Goal: Task Accomplishment & Management: Manage account settings

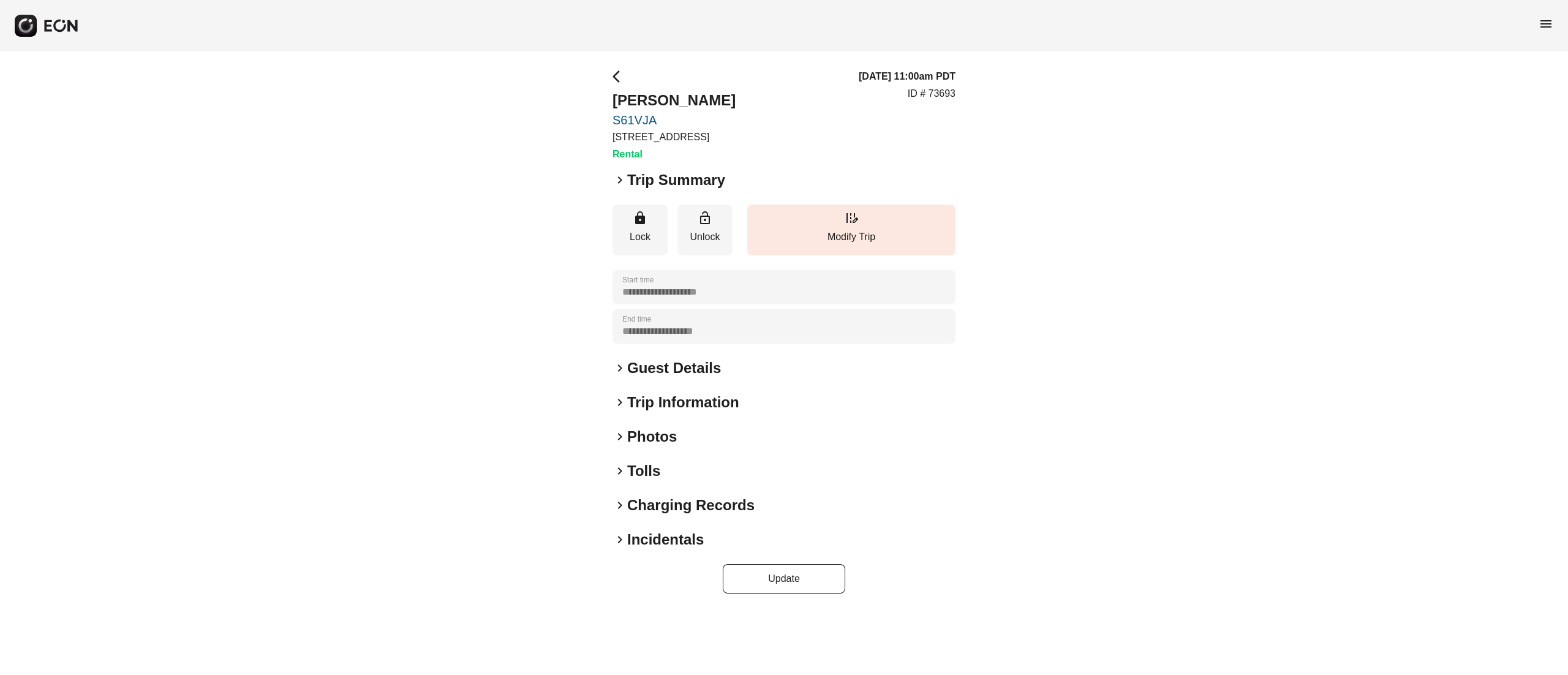
click at [664, 431] on h2 "Photos" at bounding box center [652, 436] width 50 height 20
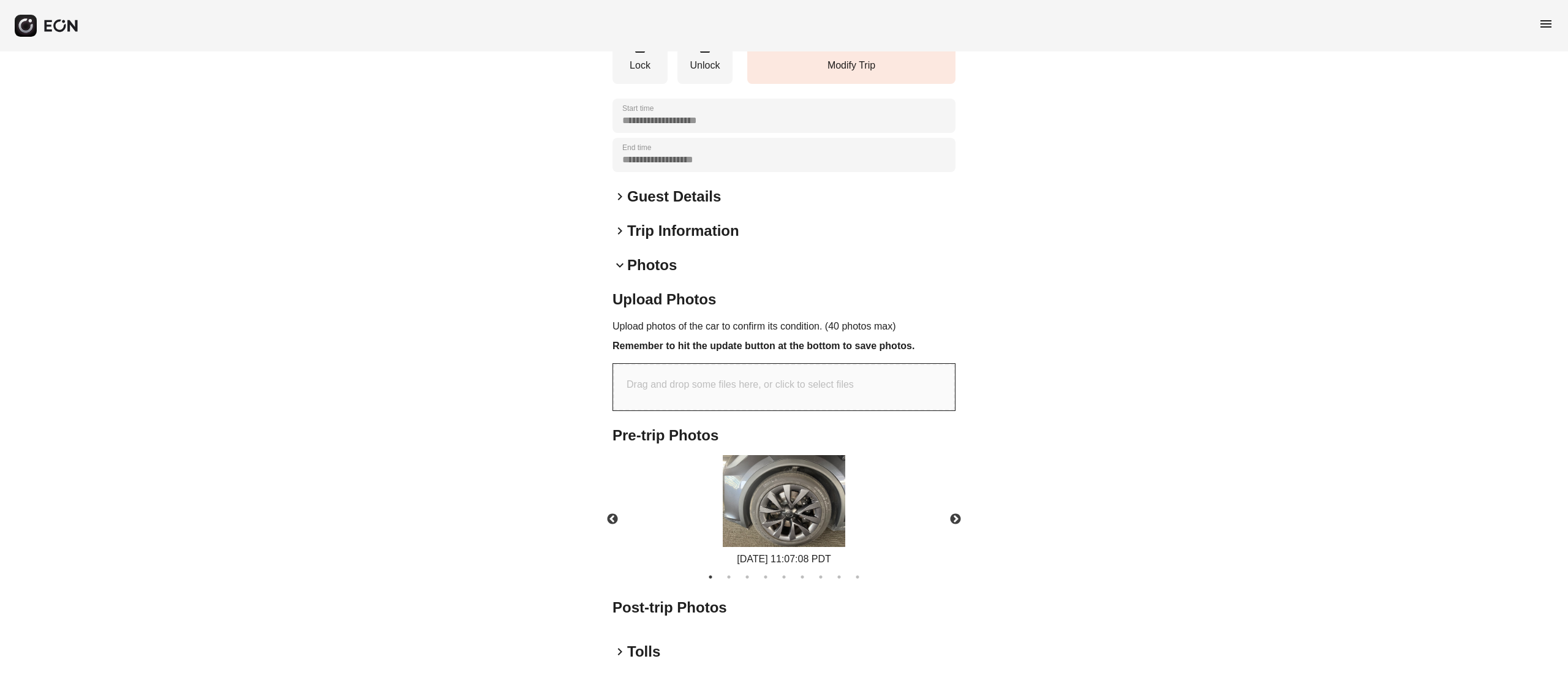
scroll to position [196, 0]
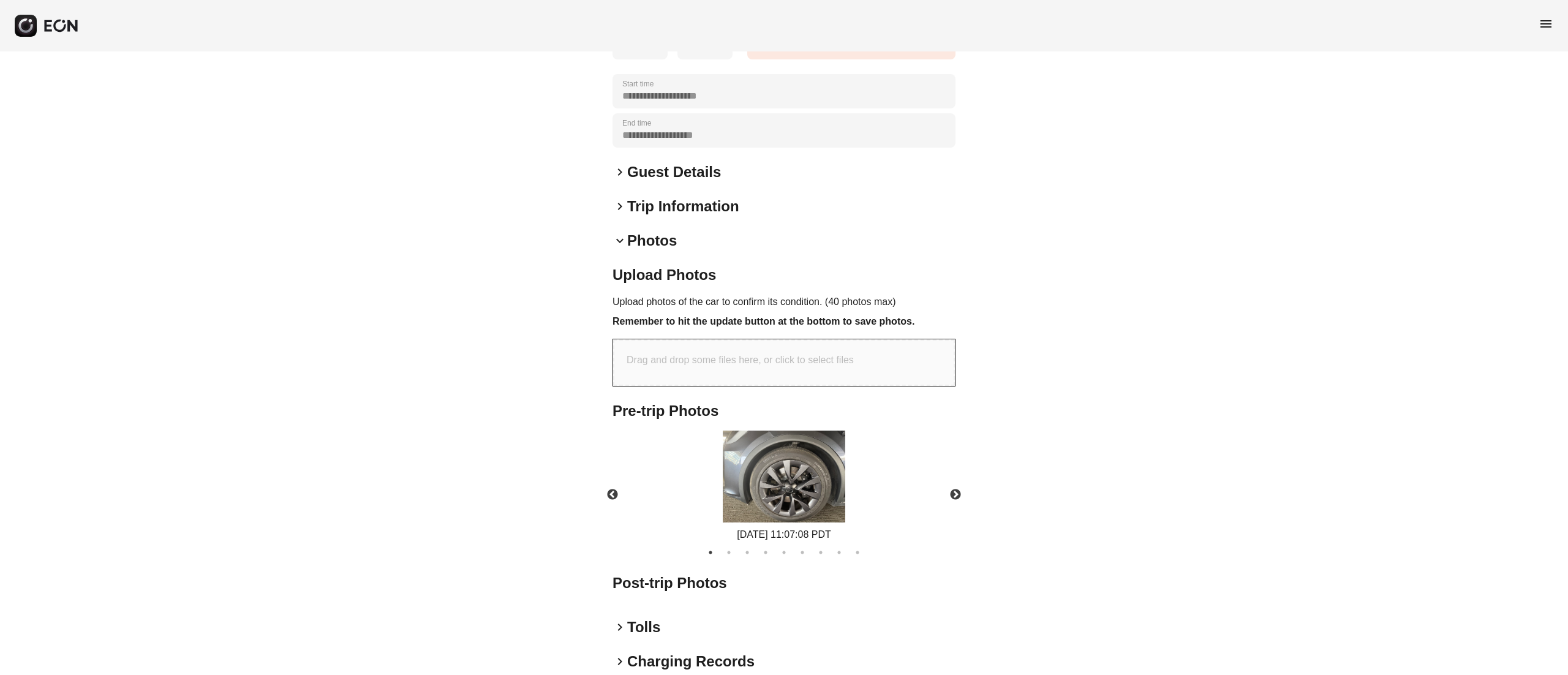
click at [840, 482] on img at bounding box center [784, 476] width 123 height 92
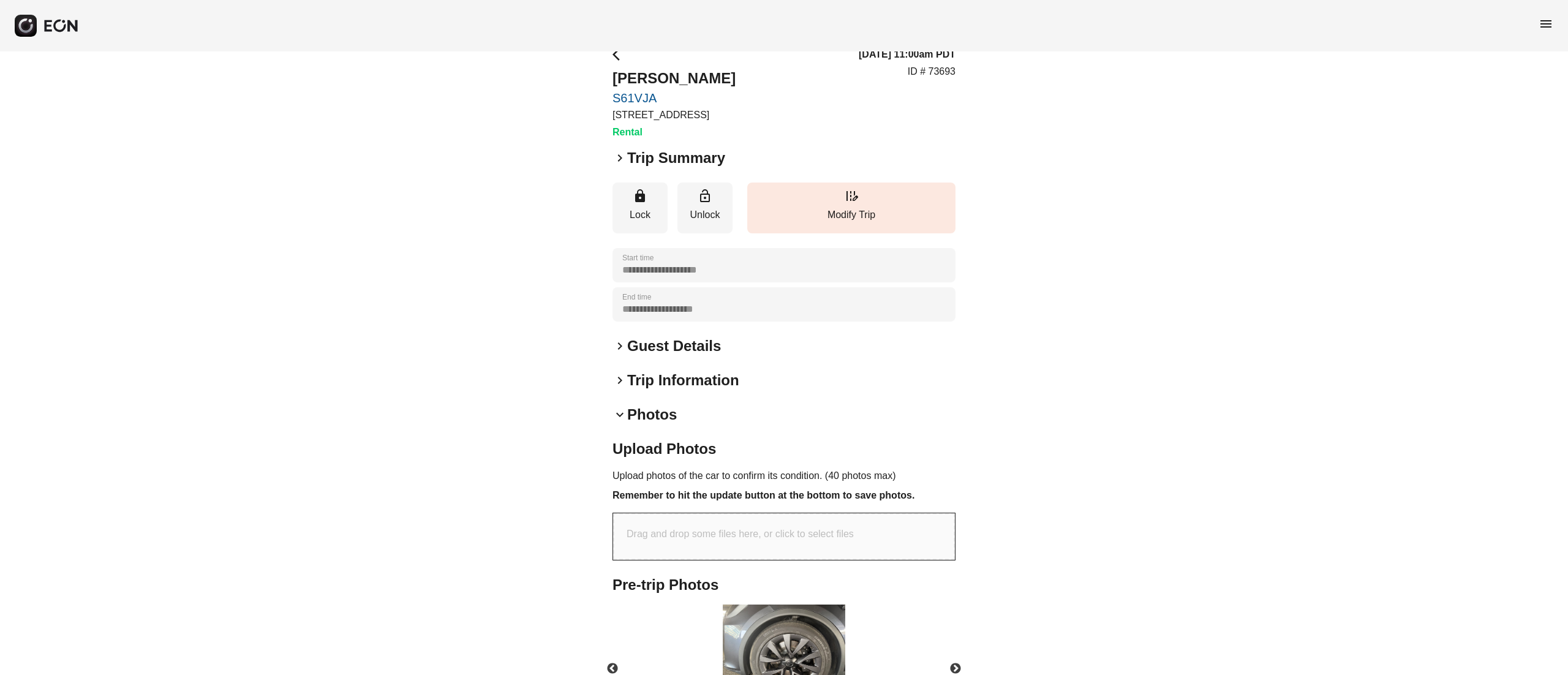
scroll to position [287, 0]
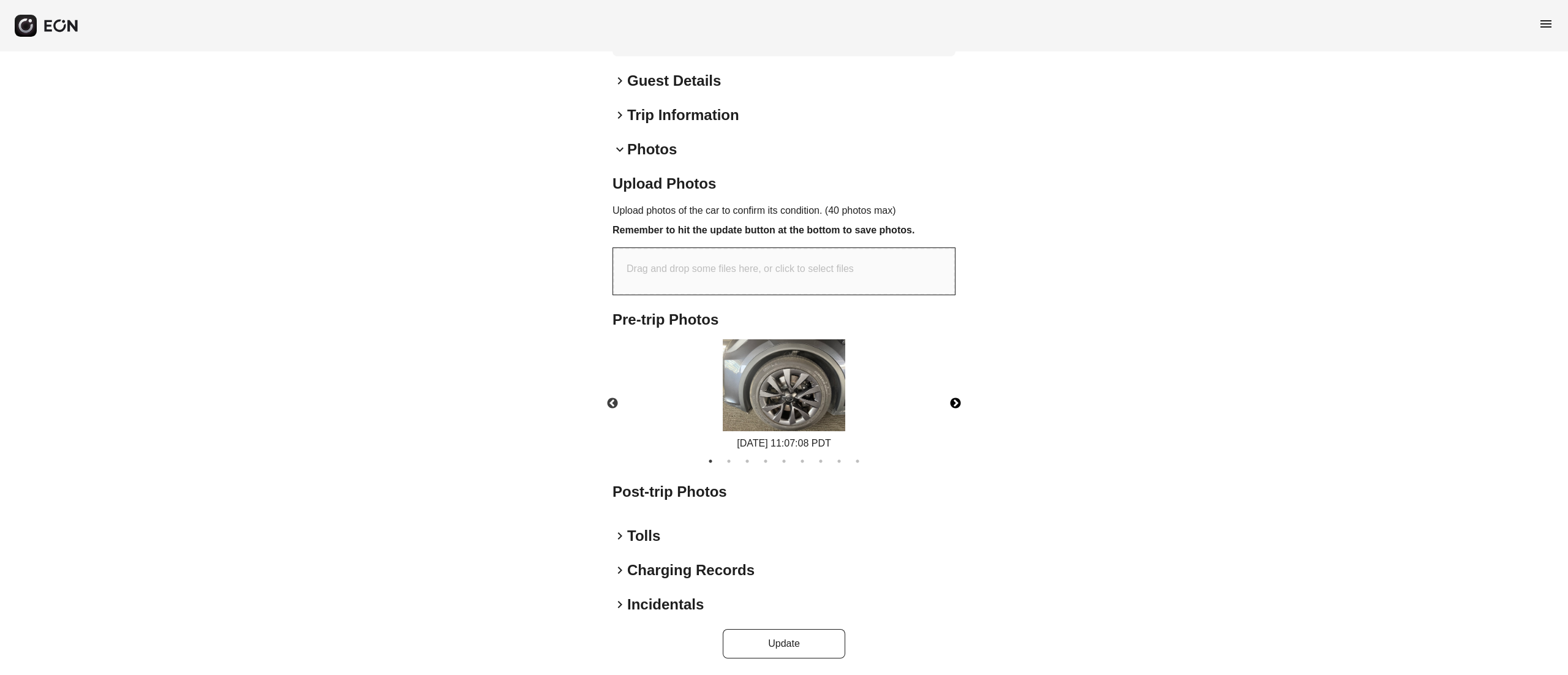
click at [955, 408] on button "Next" at bounding box center [955, 403] width 43 height 43
click at [802, 369] on img at bounding box center [784, 385] width 123 height 92
click at [960, 394] on button "Next" at bounding box center [955, 403] width 43 height 43
click at [959, 393] on button "Next" at bounding box center [955, 403] width 43 height 43
click at [811, 398] on img at bounding box center [784, 385] width 123 height 92
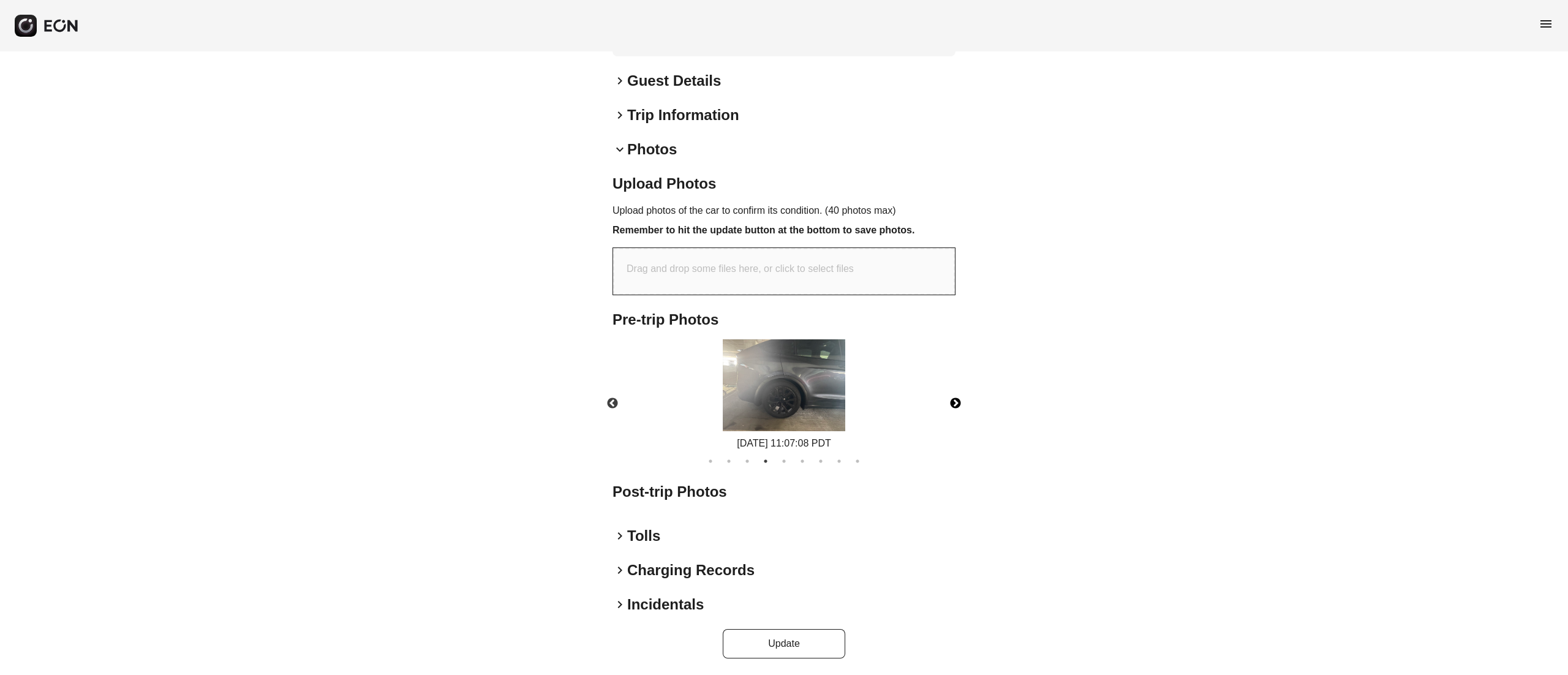
click at [955, 395] on button "Next" at bounding box center [955, 403] width 43 height 43
click at [618, 403] on button "Previous" at bounding box center [612, 403] width 43 height 43
click at [785, 396] on img at bounding box center [784, 385] width 123 height 92
click at [948, 403] on button "Next" at bounding box center [955, 403] width 43 height 43
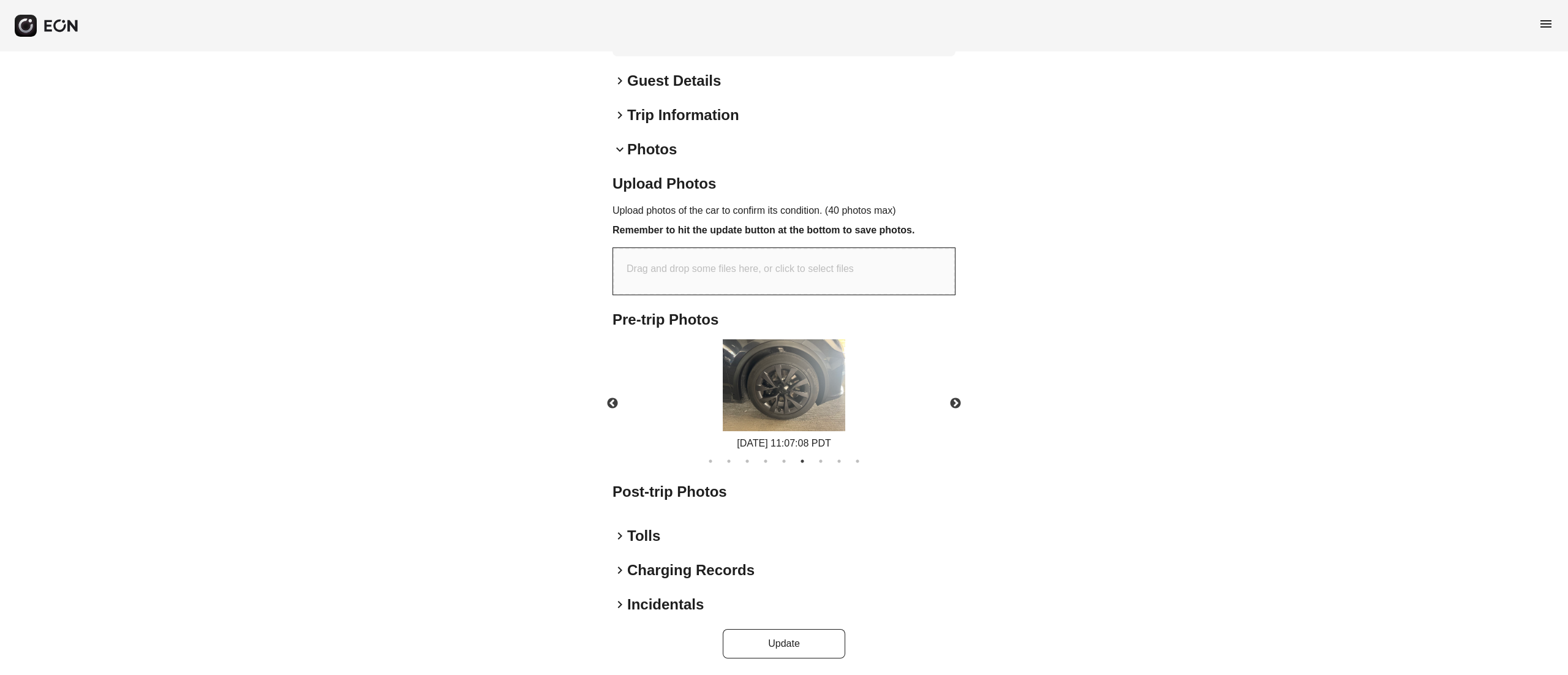
click at [846, 396] on div "09/12/2025 11:07:08 PDT" at bounding box center [784, 394] width 134 height 112
click at [821, 389] on img at bounding box center [784, 385] width 123 height 92
click at [967, 396] on button "Next" at bounding box center [955, 403] width 43 height 43
click at [821, 362] on img at bounding box center [784, 385] width 123 height 92
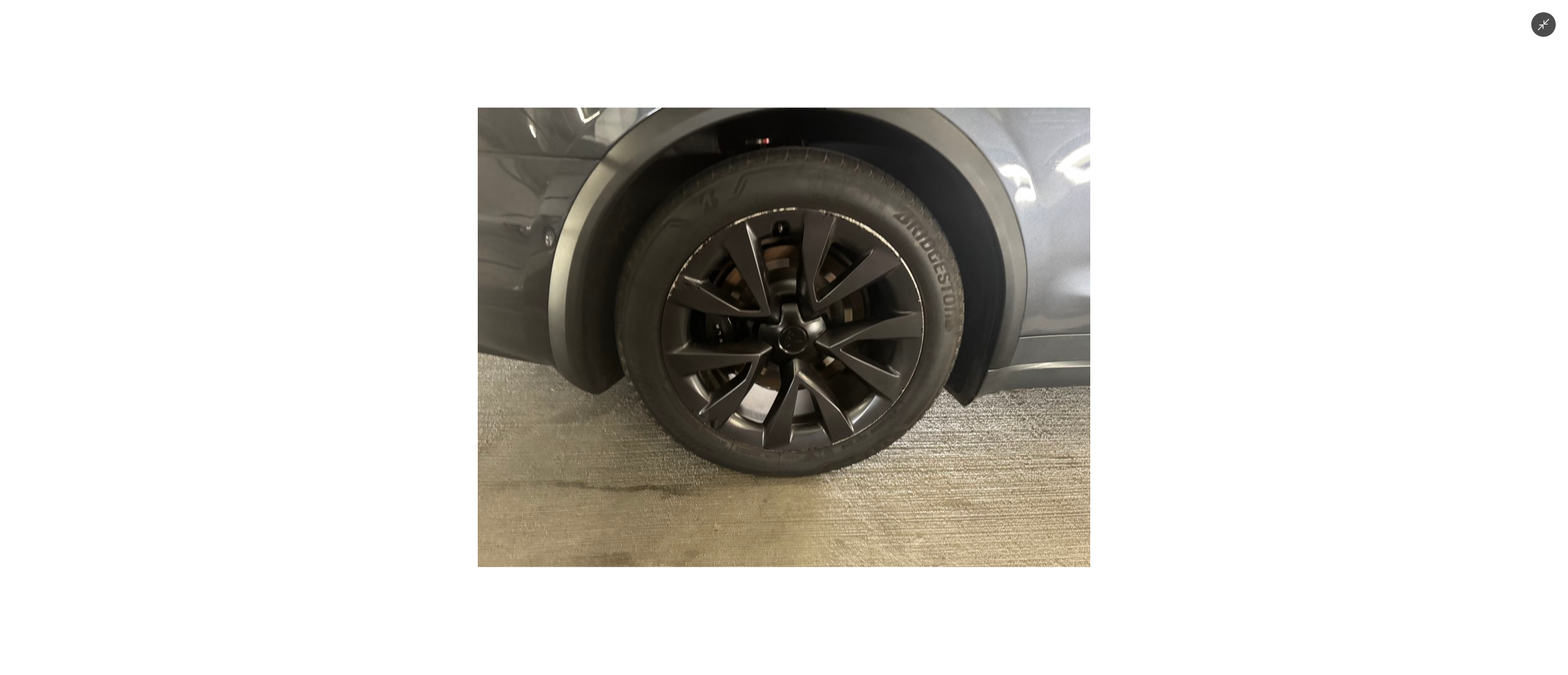
click at [824, 365] on img at bounding box center [784, 338] width 612 height 459
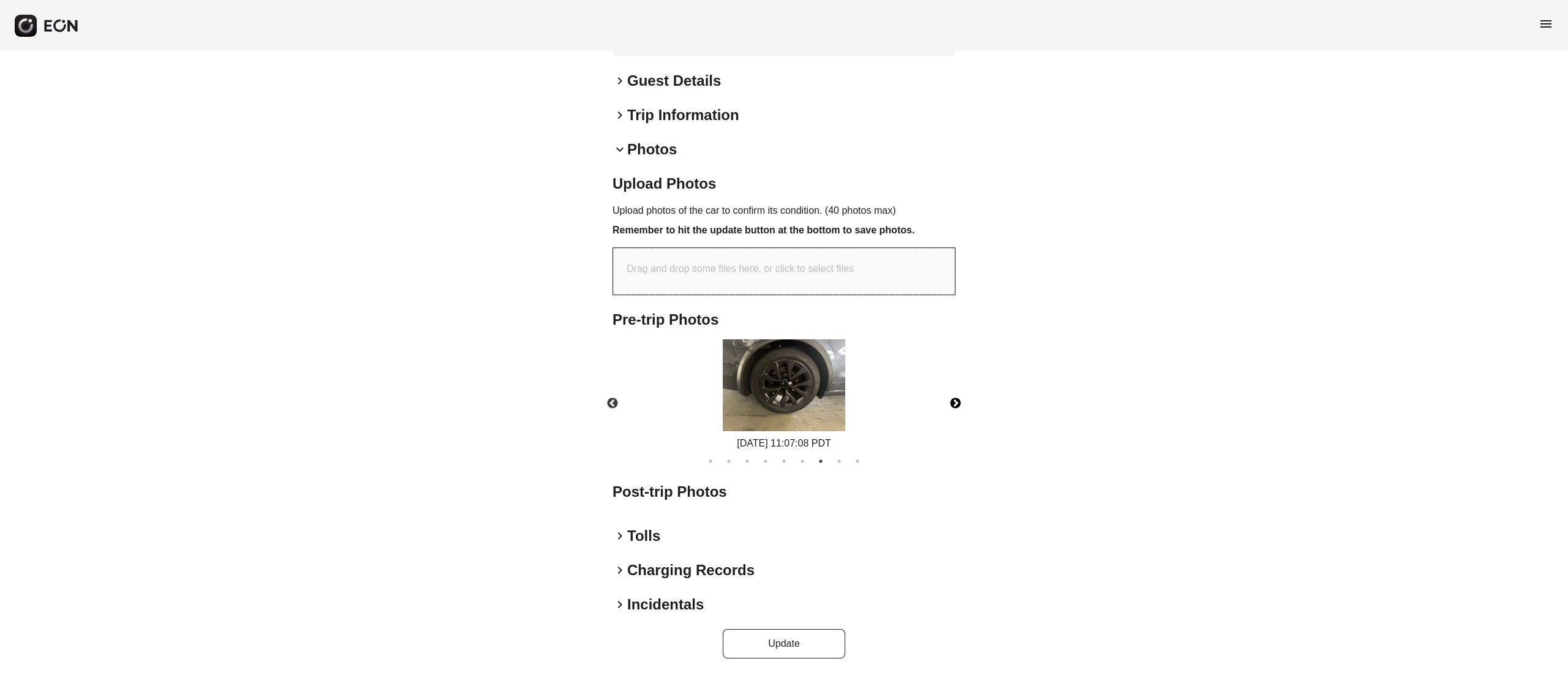
click at [956, 406] on button "Next" at bounding box center [955, 403] width 43 height 43
click at [797, 361] on img at bounding box center [786, 385] width 123 height 92
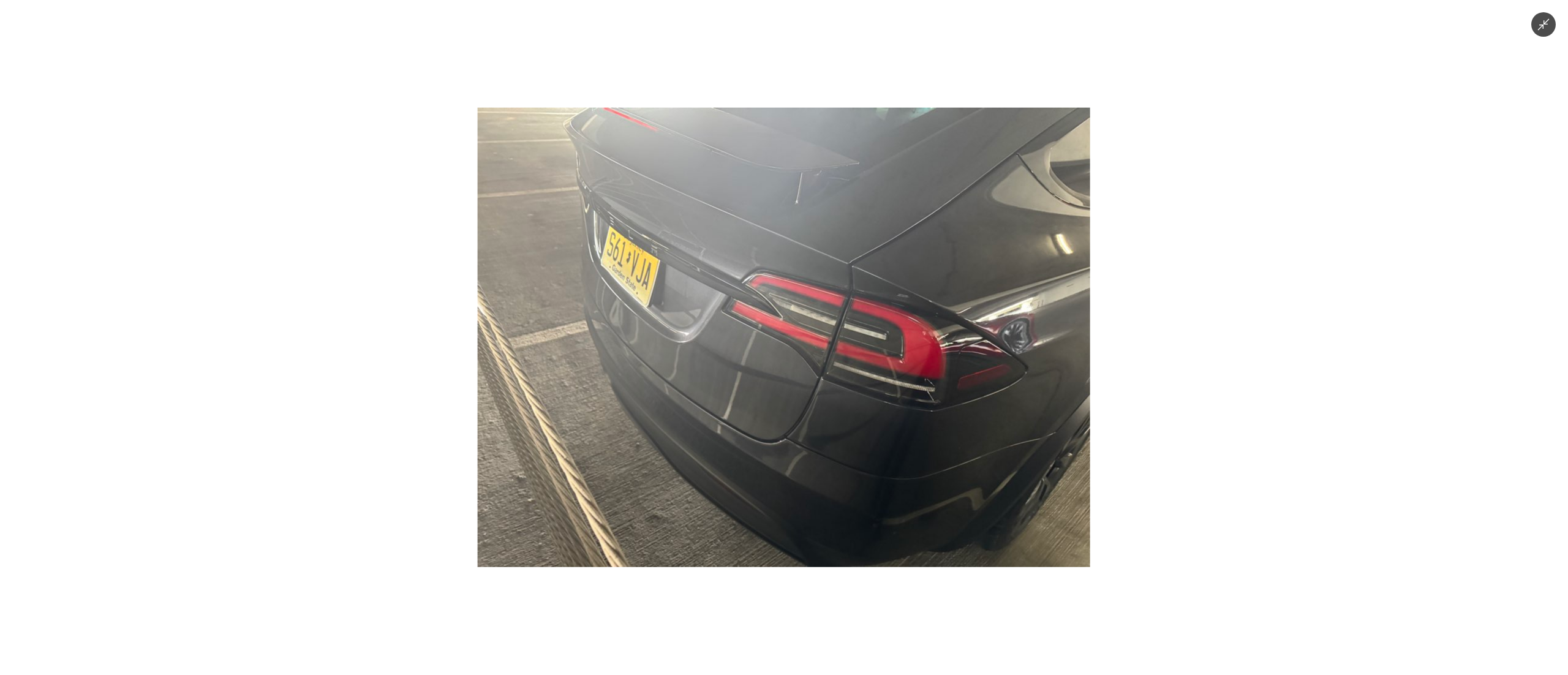
click at [755, 338] on img at bounding box center [784, 338] width 612 height 459
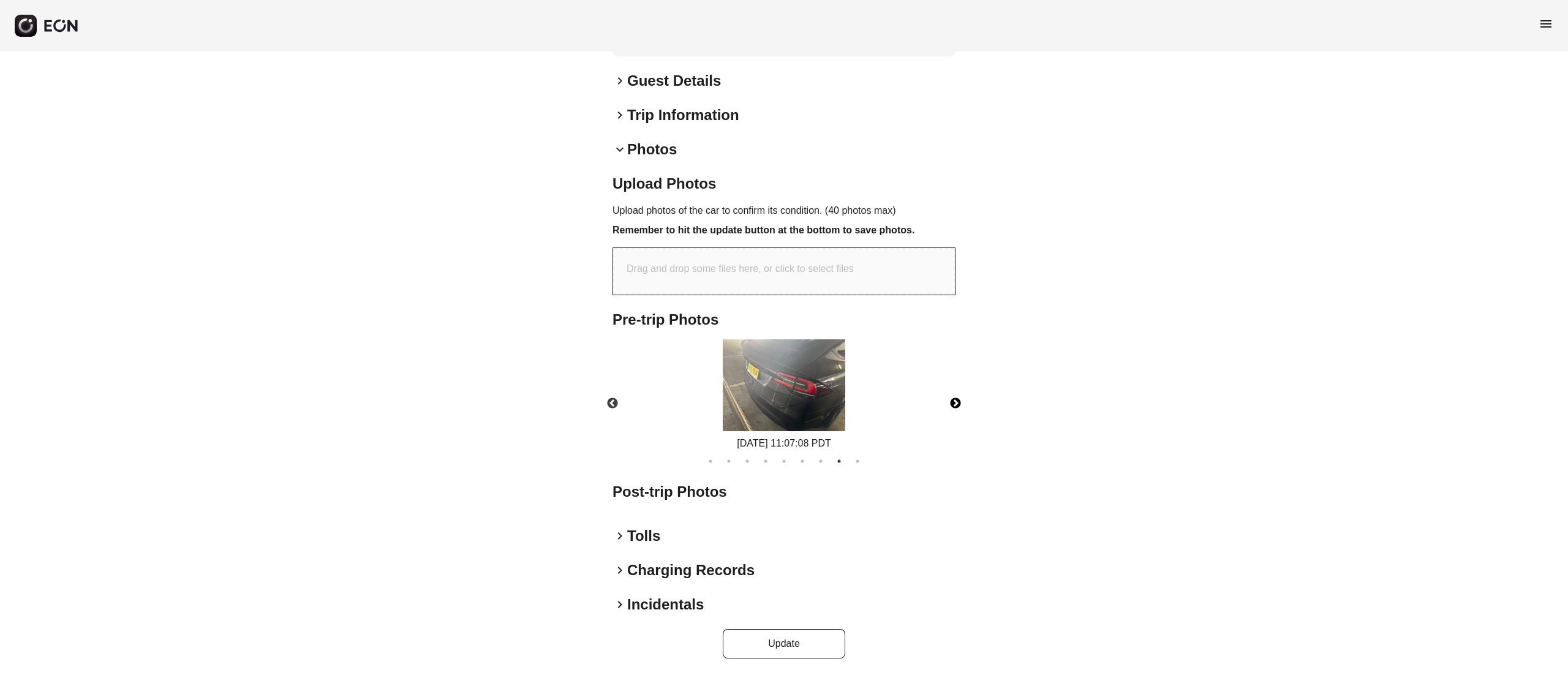
drag, startPoint x: 951, startPoint y: 406, endPoint x: 944, endPoint y: 408, distance: 7.3
click at [951, 408] on button "Next" at bounding box center [955, 403] width 43 height 43
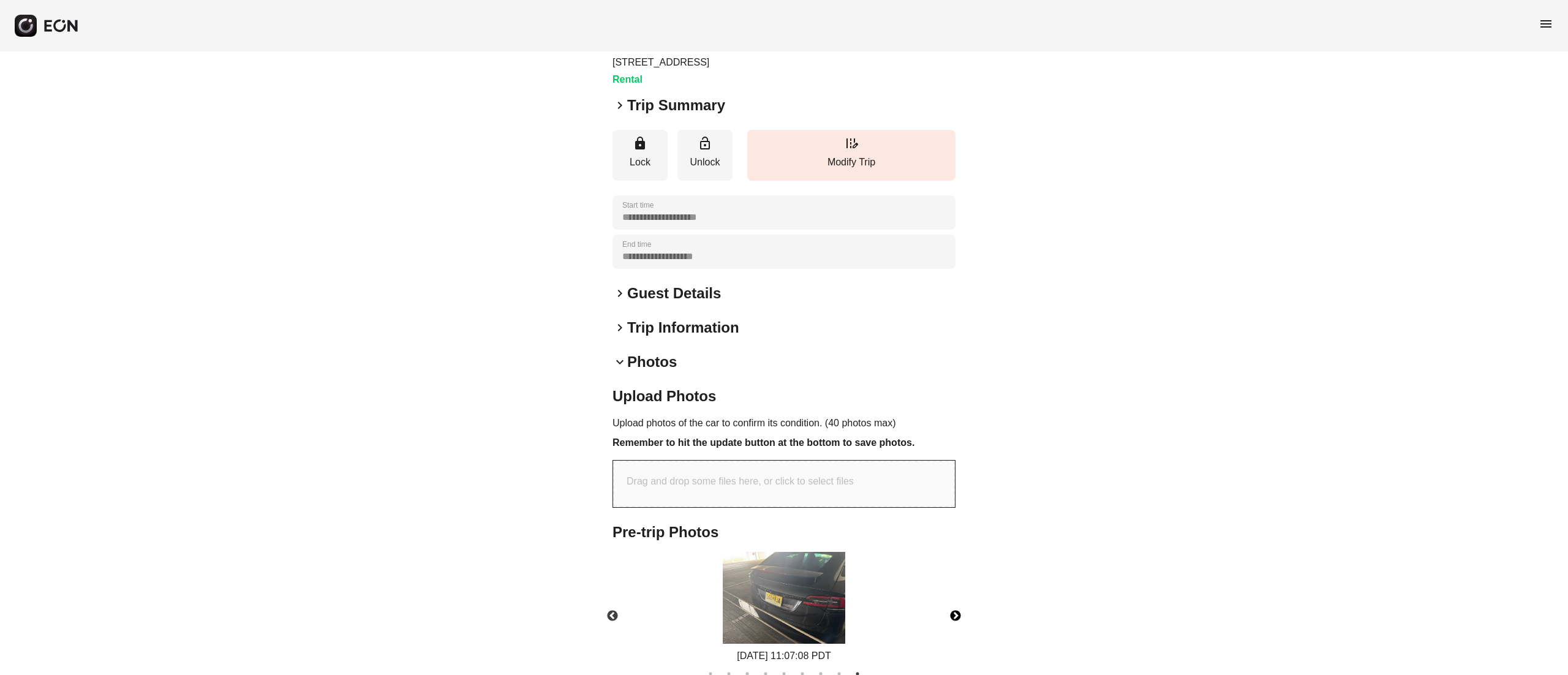
scroll to position [0, 0]
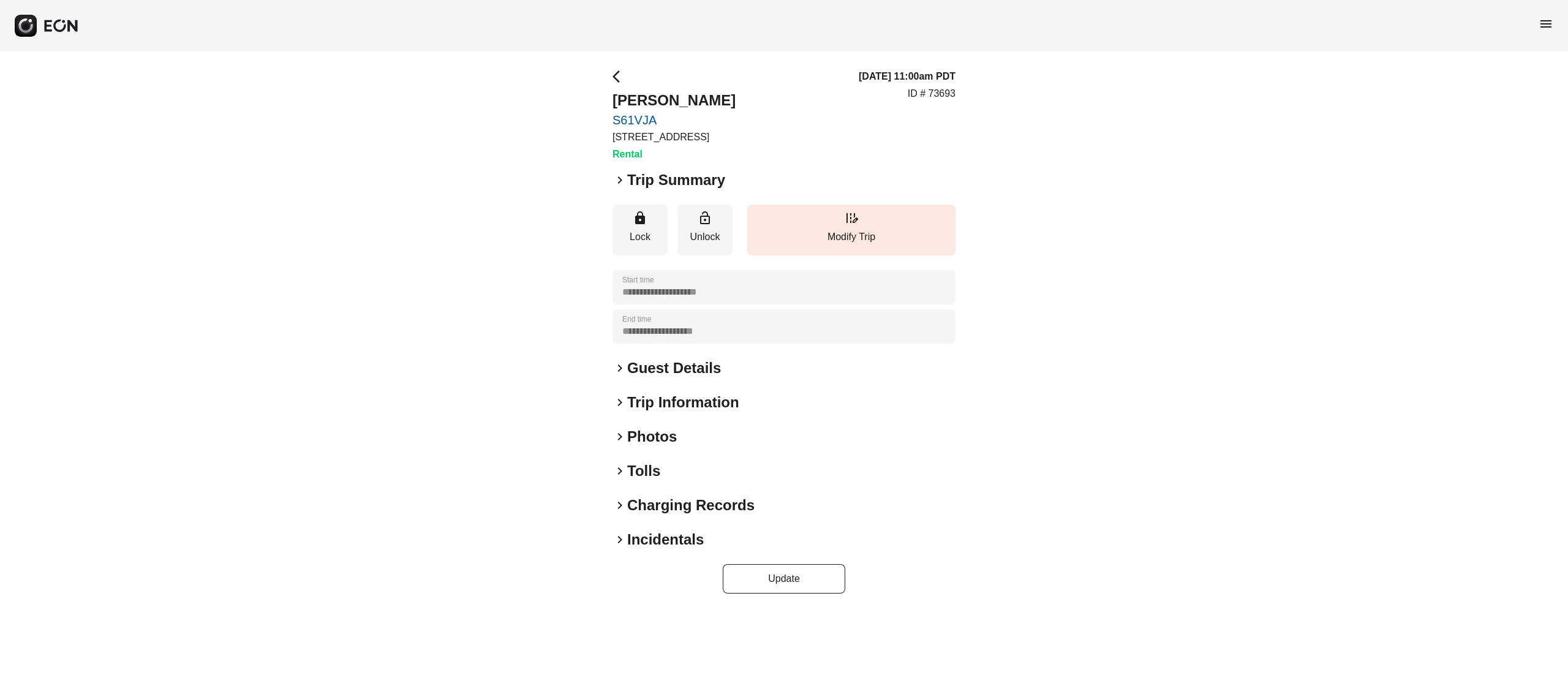
drag, startPoint x: 660, startPoint y: 433, endPoint x: 664, endPoint y: 440, distance: 8.1
click at [660, 435] on h2 "Photos" at bounding box center [652, 436] width 50 height 20
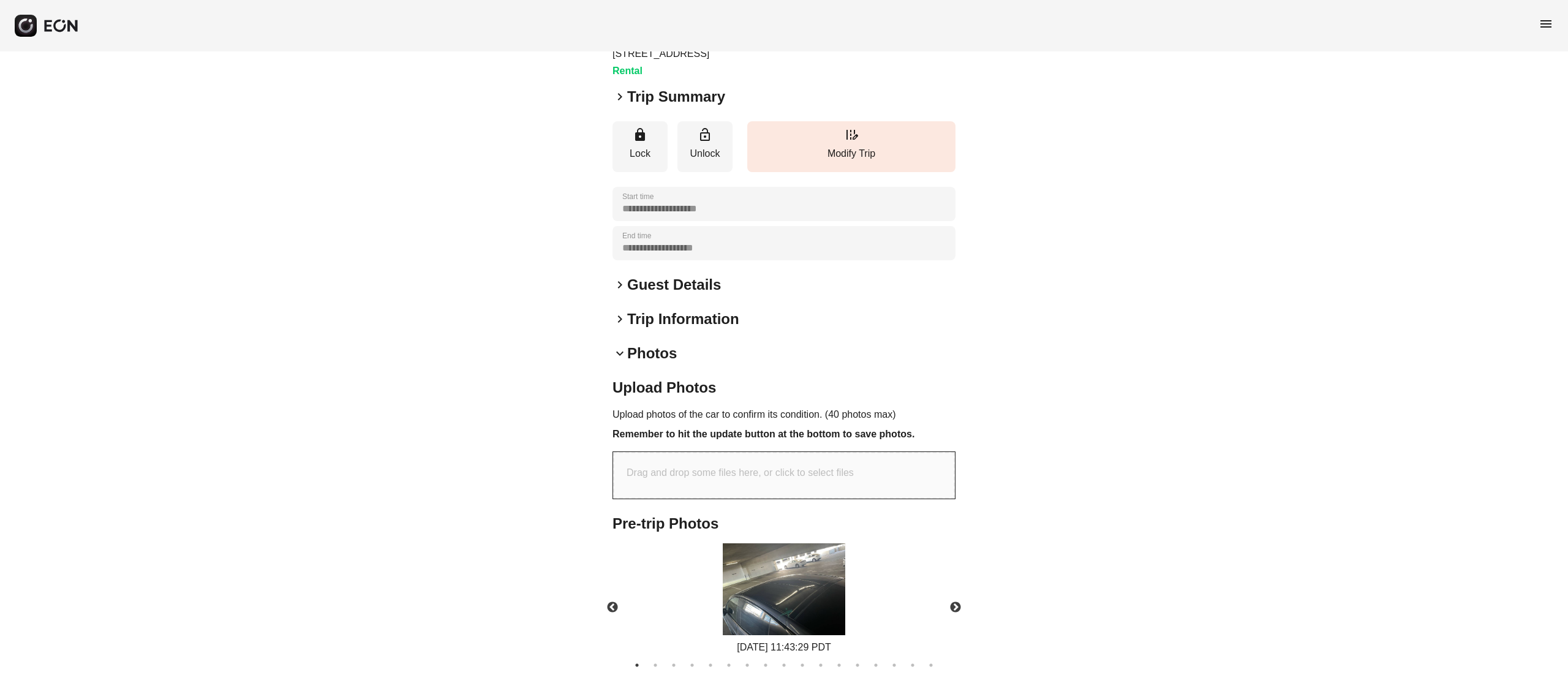
scroll to position [196, 0]
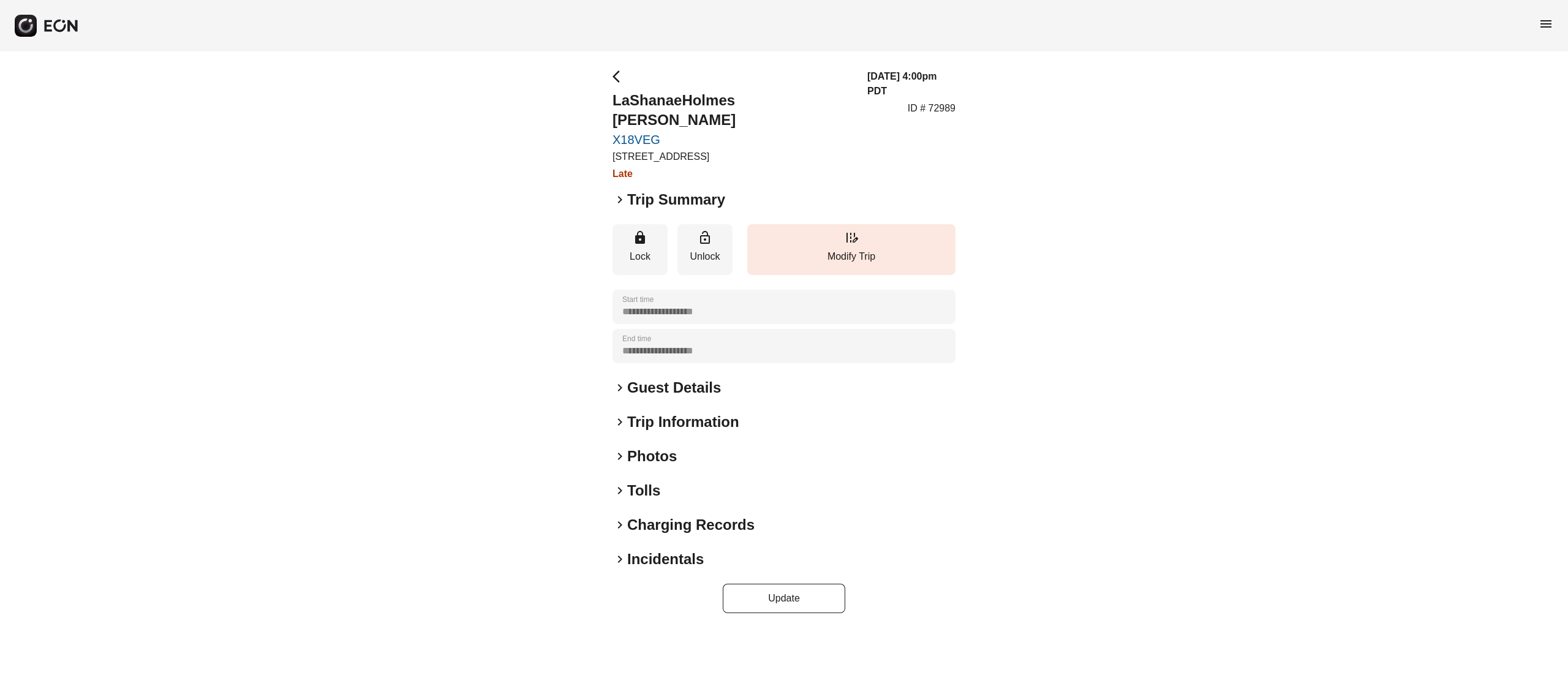
click at [663, 446] on h2 "Photos" at bounding box center [652, 456] width 50 height 20
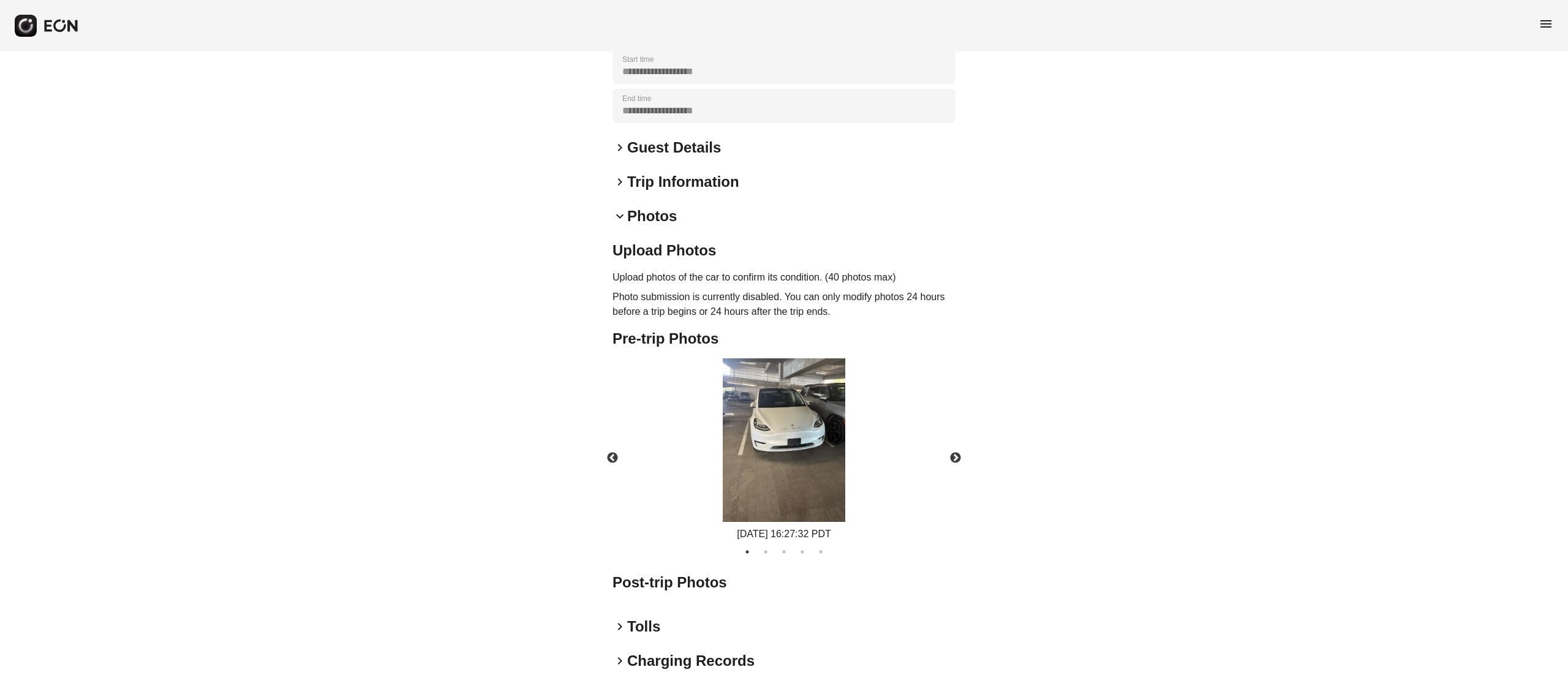
scroll to position [270, 0]
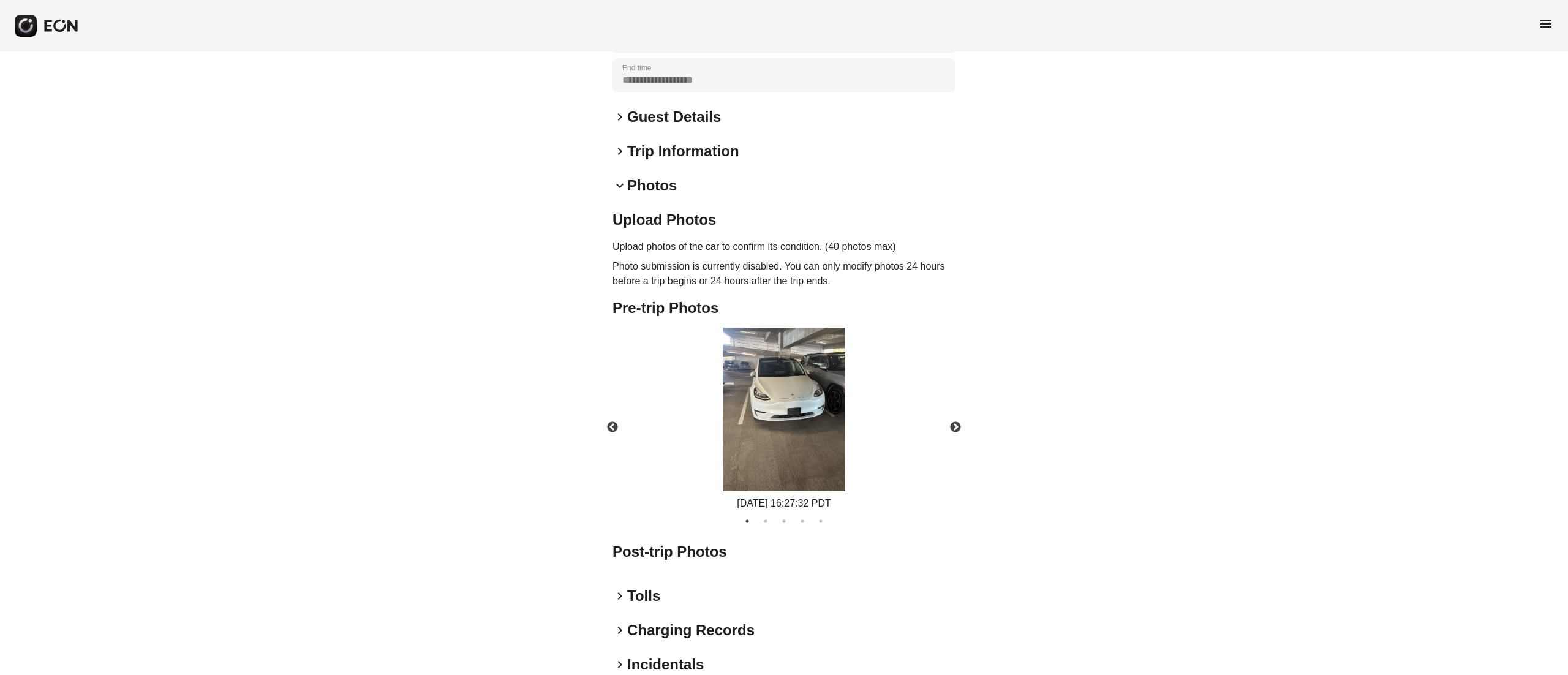
click at [814, 404] on img at bounding box center [784, 409] width 123 height 164
click at [949, 406] on button "Next" at bounding box center [955, 427] width 43 height 43
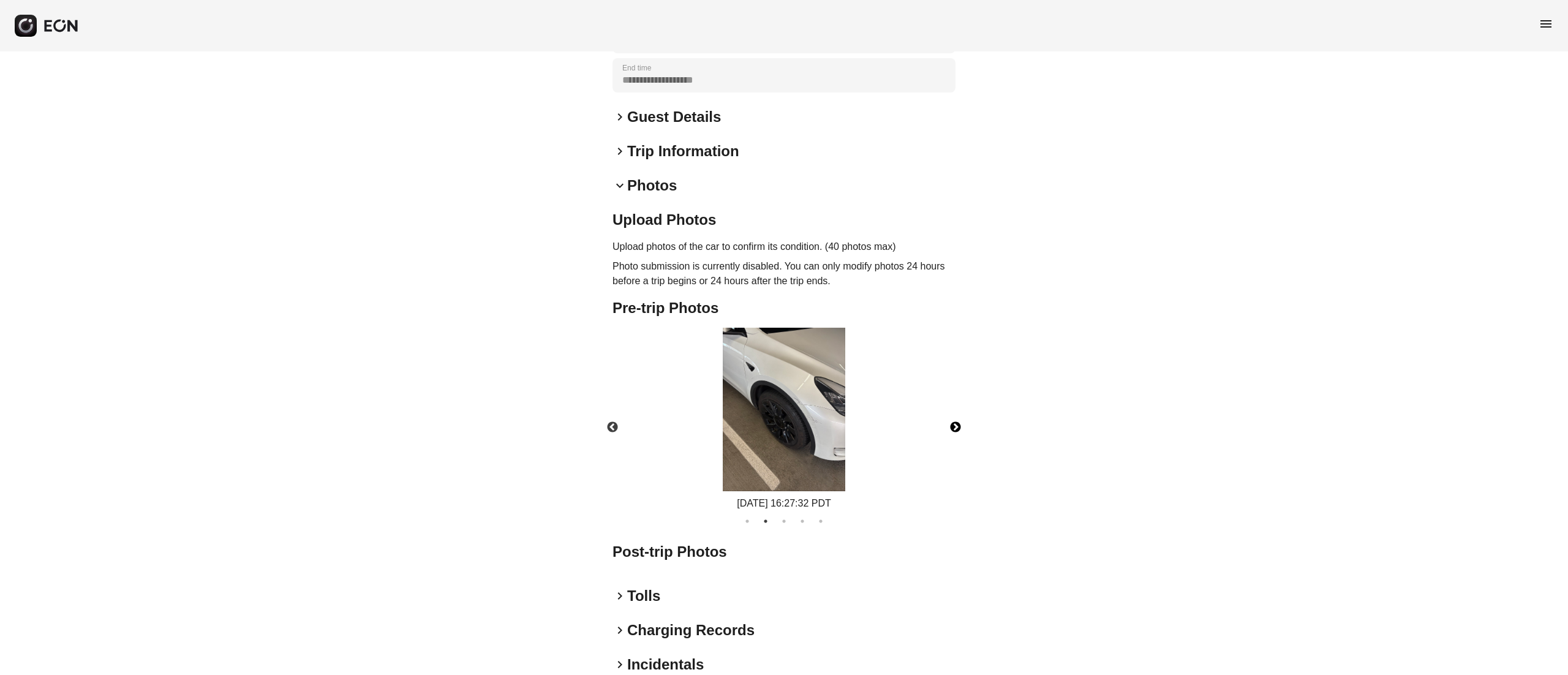
click at [826, 393] on img at bounding box center [784, 409] width 123 height 164
click at [948, 406] on button "Next" at bounding box center [955, 427] width 43 height 43
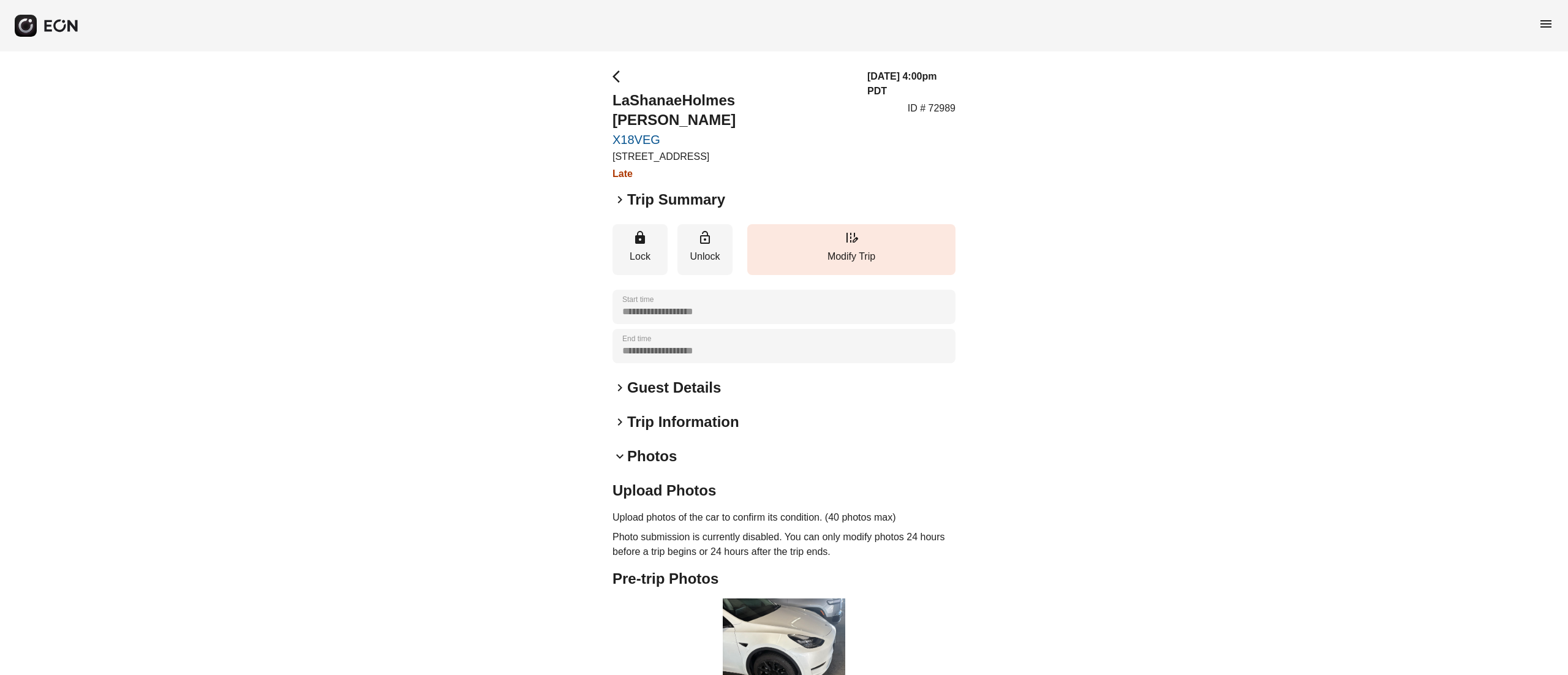
scroll to position [245, 0]
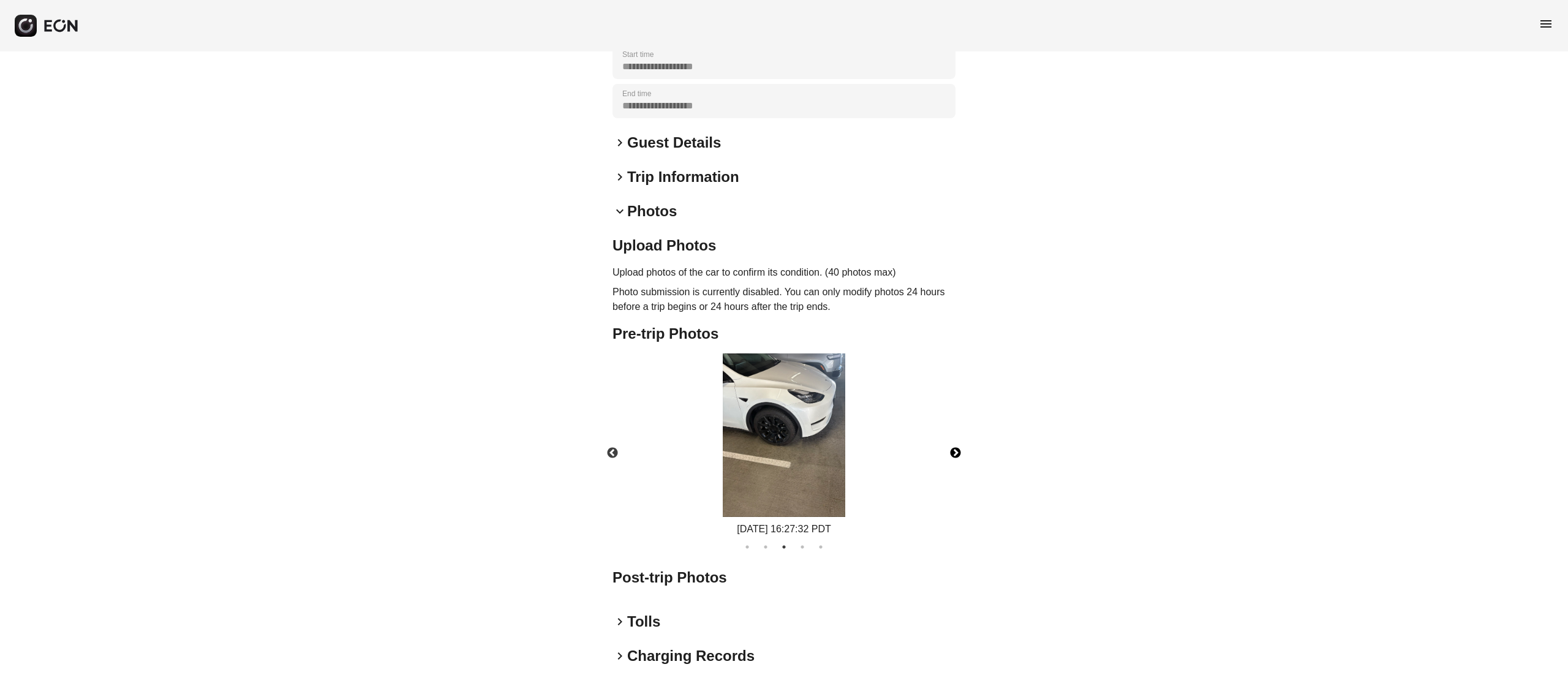
click at [804, 380] on img at bounding box center [784, 435] width 123 height 164
click at [940, 432] on button "Next" at bounding box center [955, 453] width 43 height 43
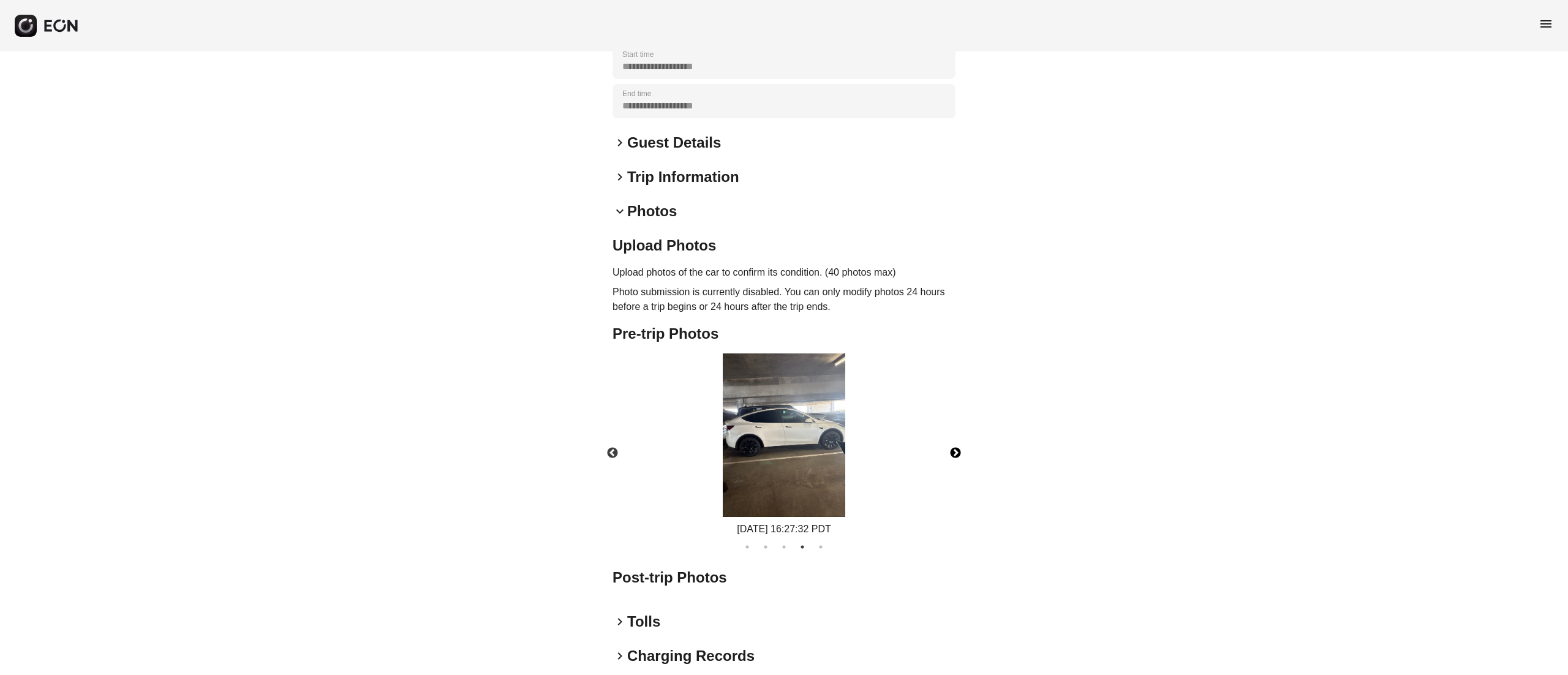
click at [812, 430] on img at bounding box center [784, 435] width 123 height 164
drag, startPoint x: 965, startPoint y: 433, endPoint x: 934, endPoint y: 436, distance: 31.1
click at [964, 433] on button "Next" at bounding box center [955, 453] width 43 height 43
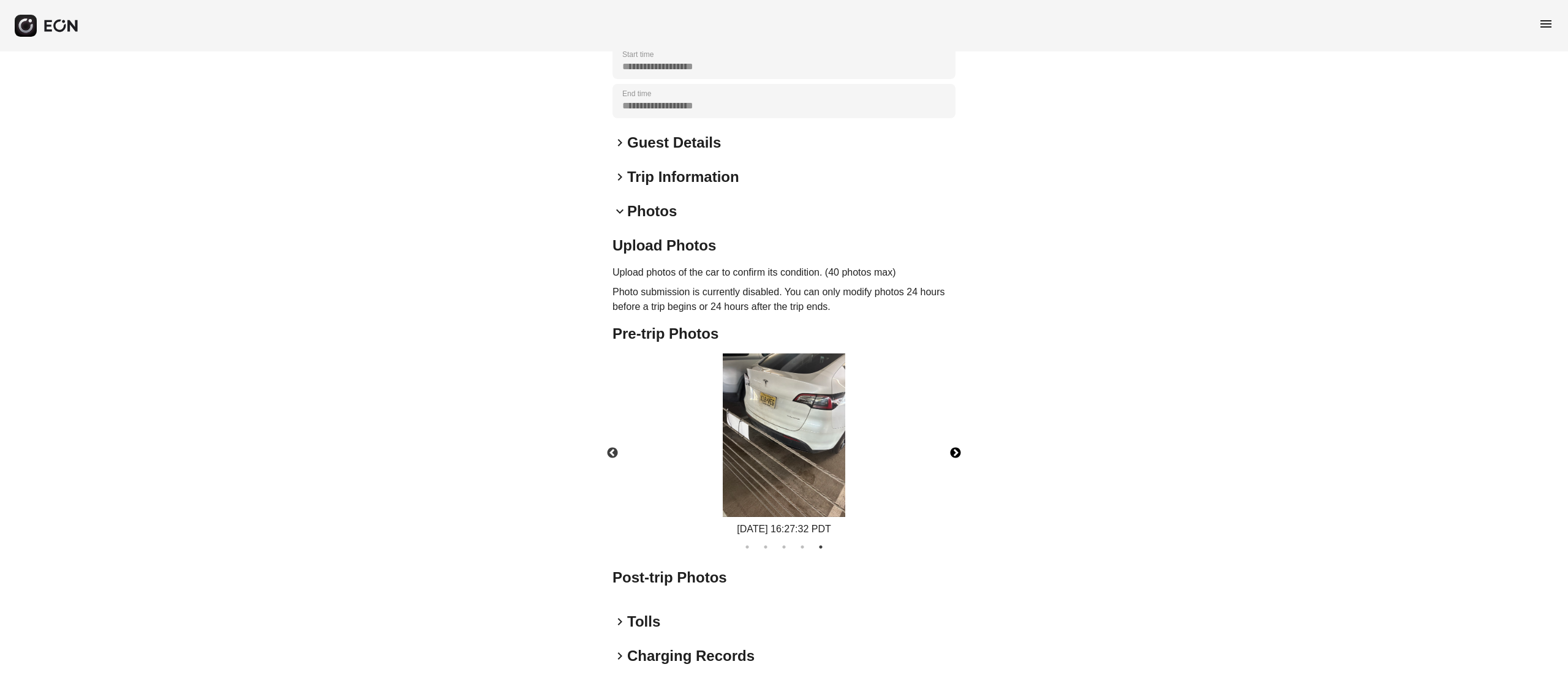
click at [801, 421] on img at bounding box center [784, 435] width 123 height 164
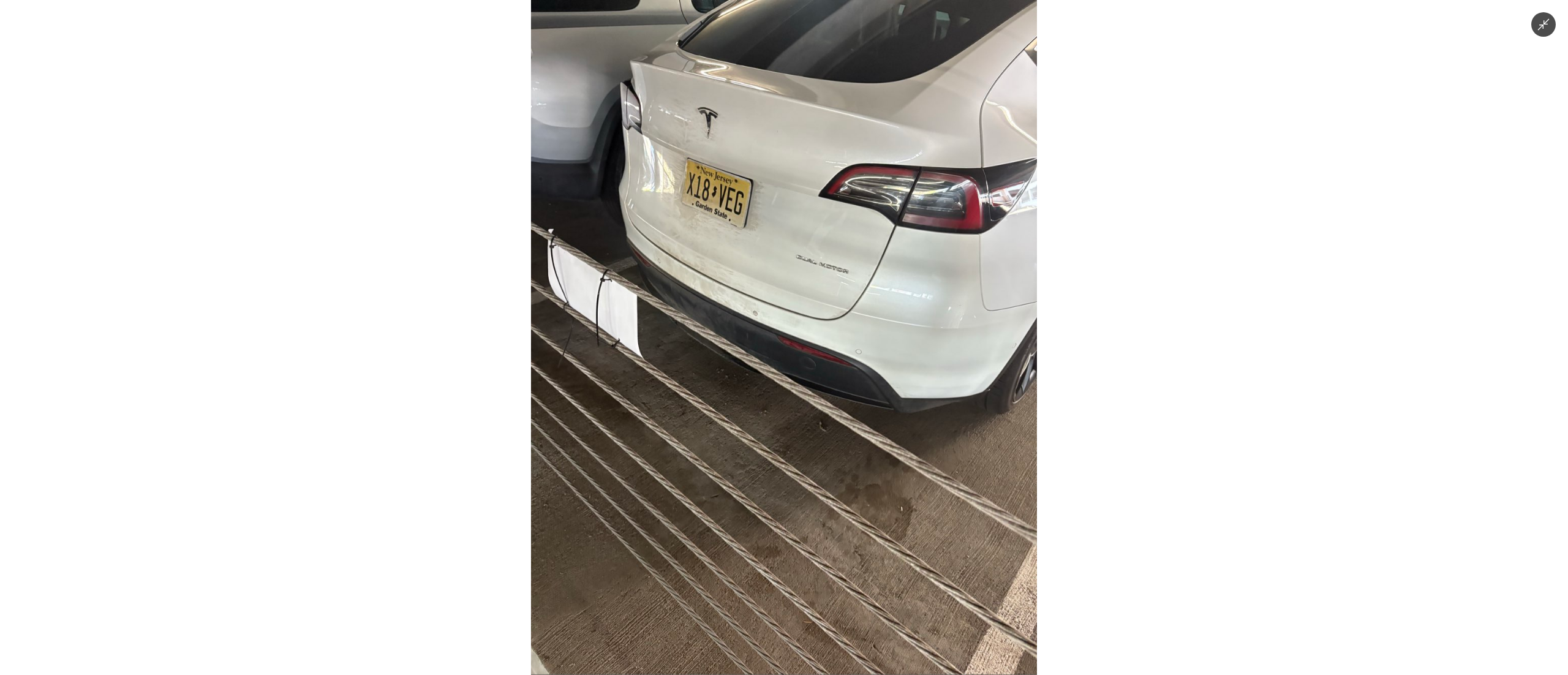
drag, startPoint x: 770, startPoint y: 251, endPoint x: 791, endPoint y: 400, distance: 150.5
click at [791, 400] on img at bounding box center [784, 338] width 506 height 675
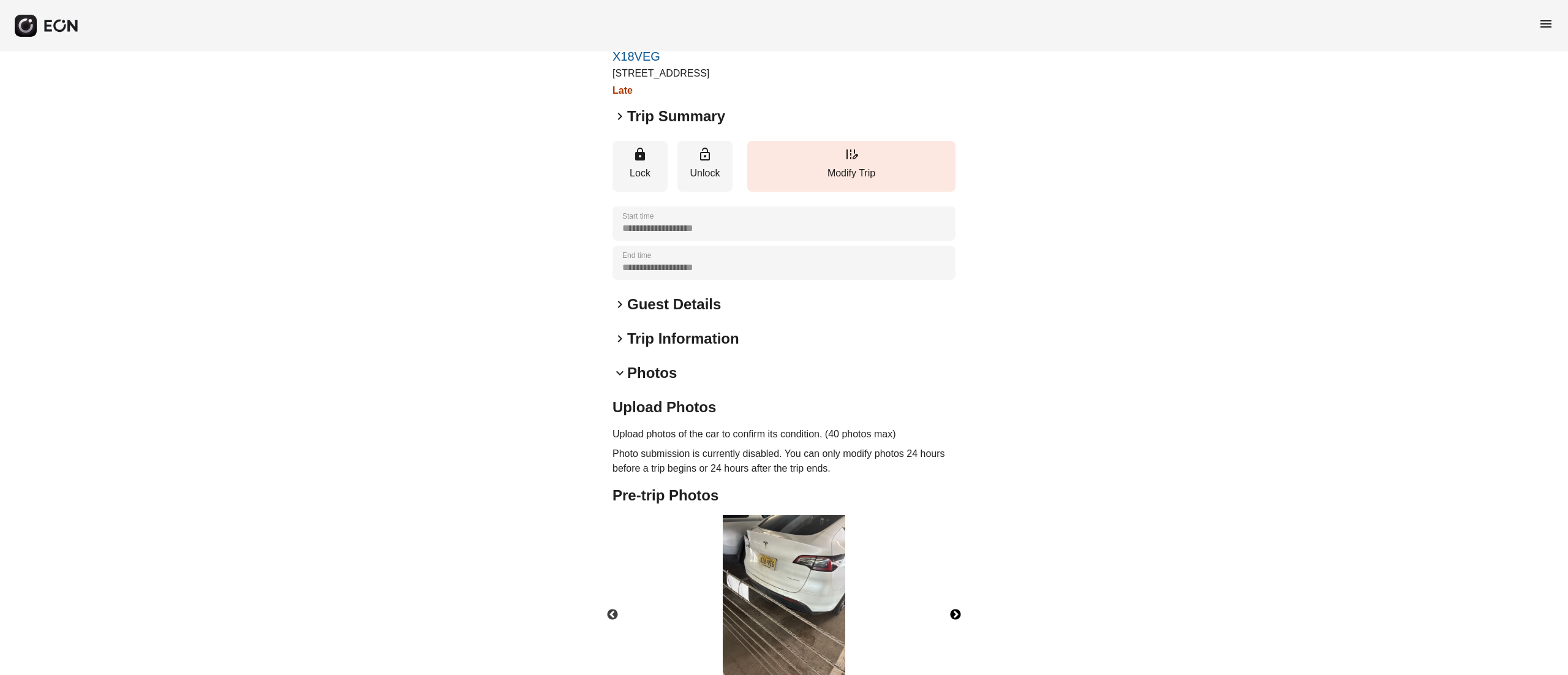
scroll to position [0, 0]
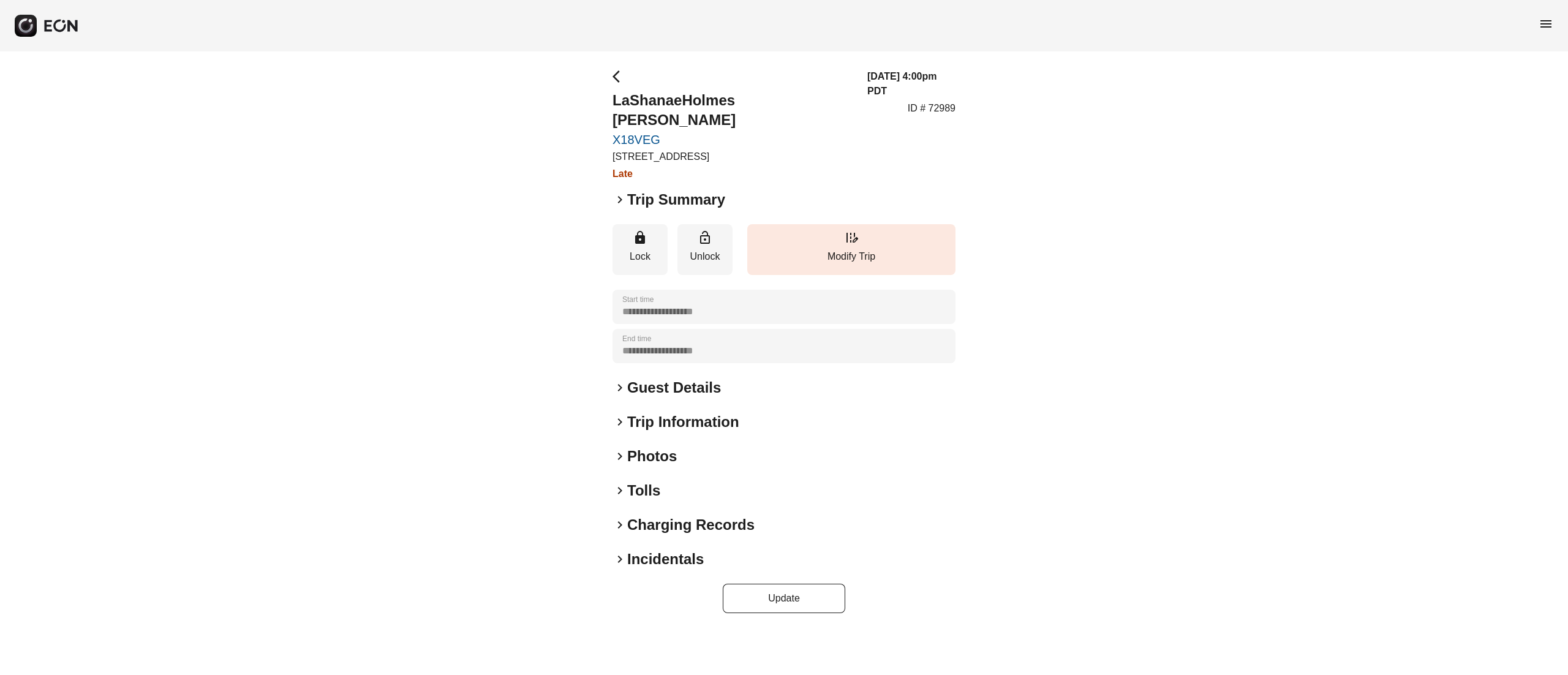
click at [697, 411] on div "**********" at bounding box center [783, 341] width 343 height 544
click at [688, 412] on h2 "Trip Information" at bounding box center [682, 422] width 112 height 20
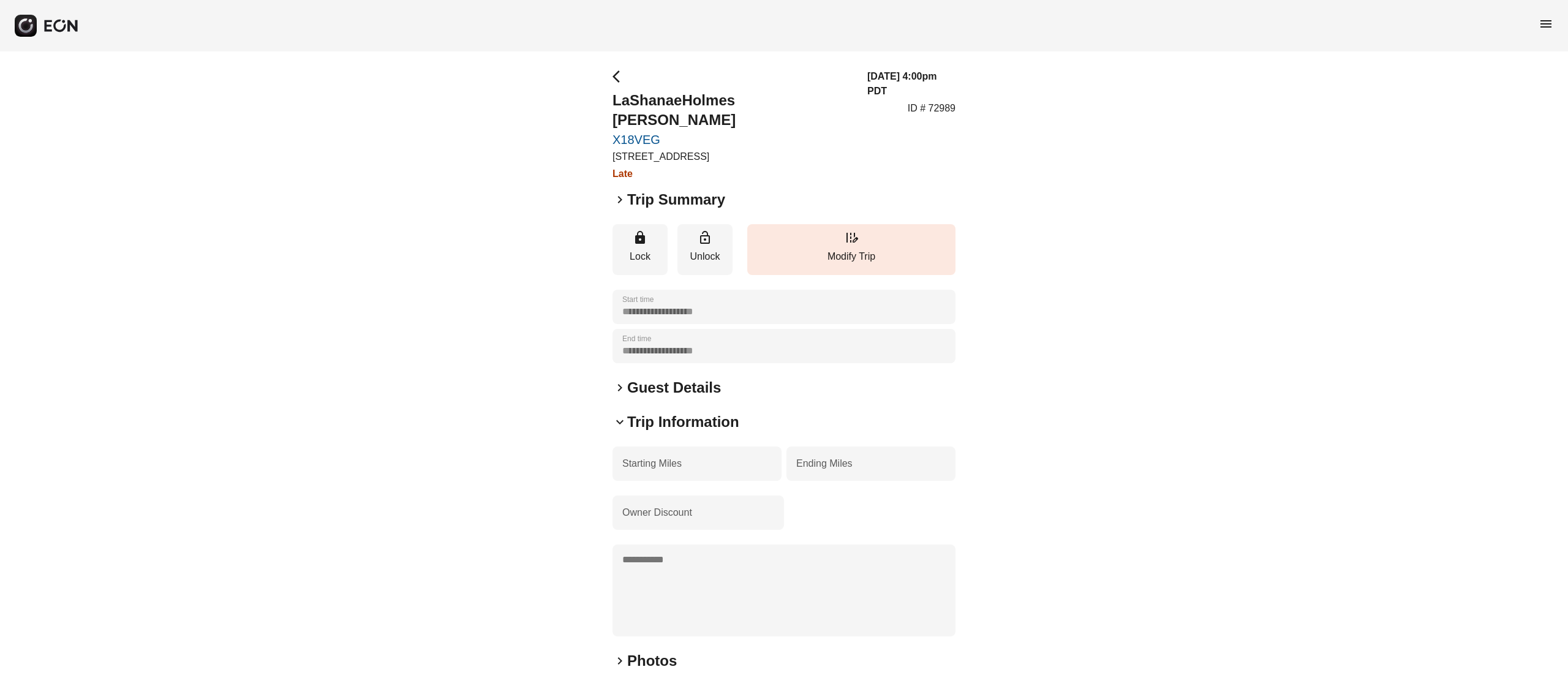
scroll to position [140, 0]
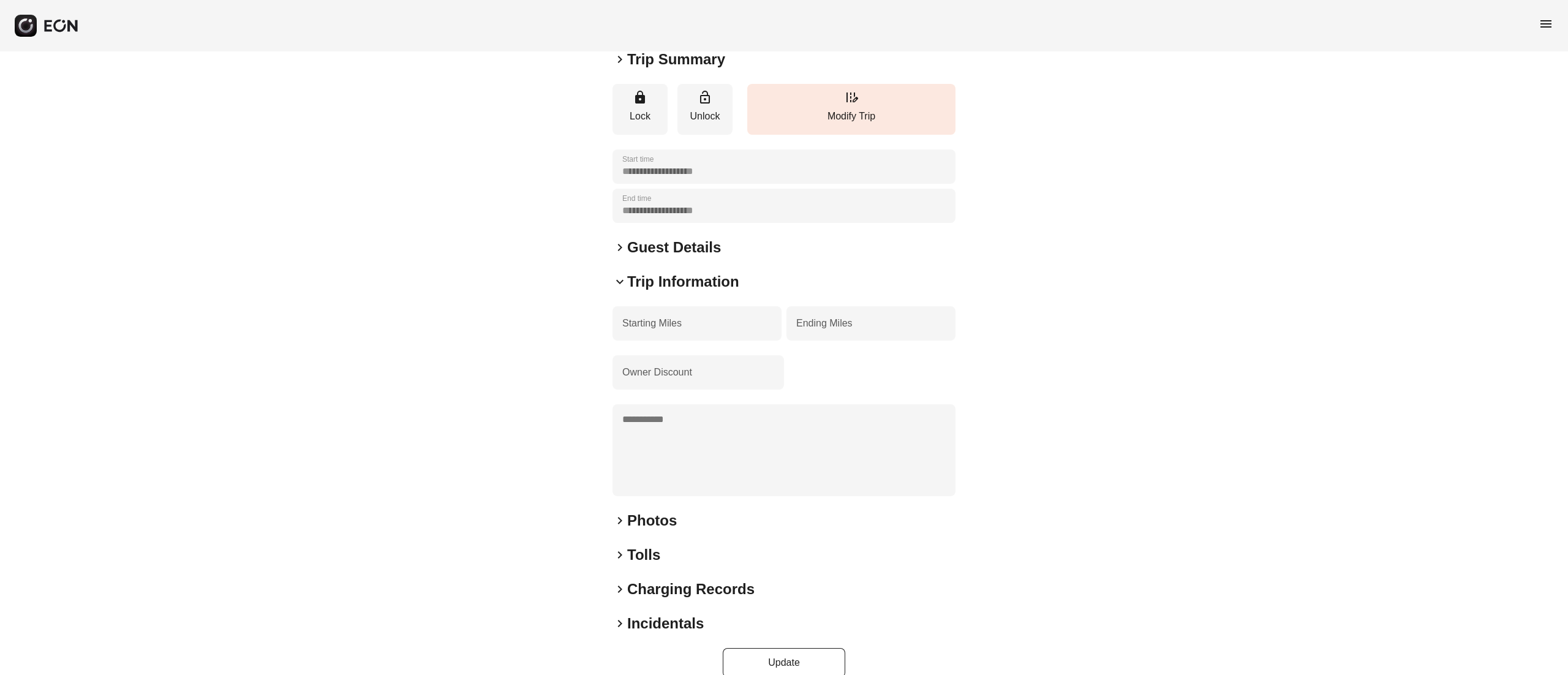
click at [645, 511] on h2 "Photos" at bounding box center [652, 520] width 50 height 20
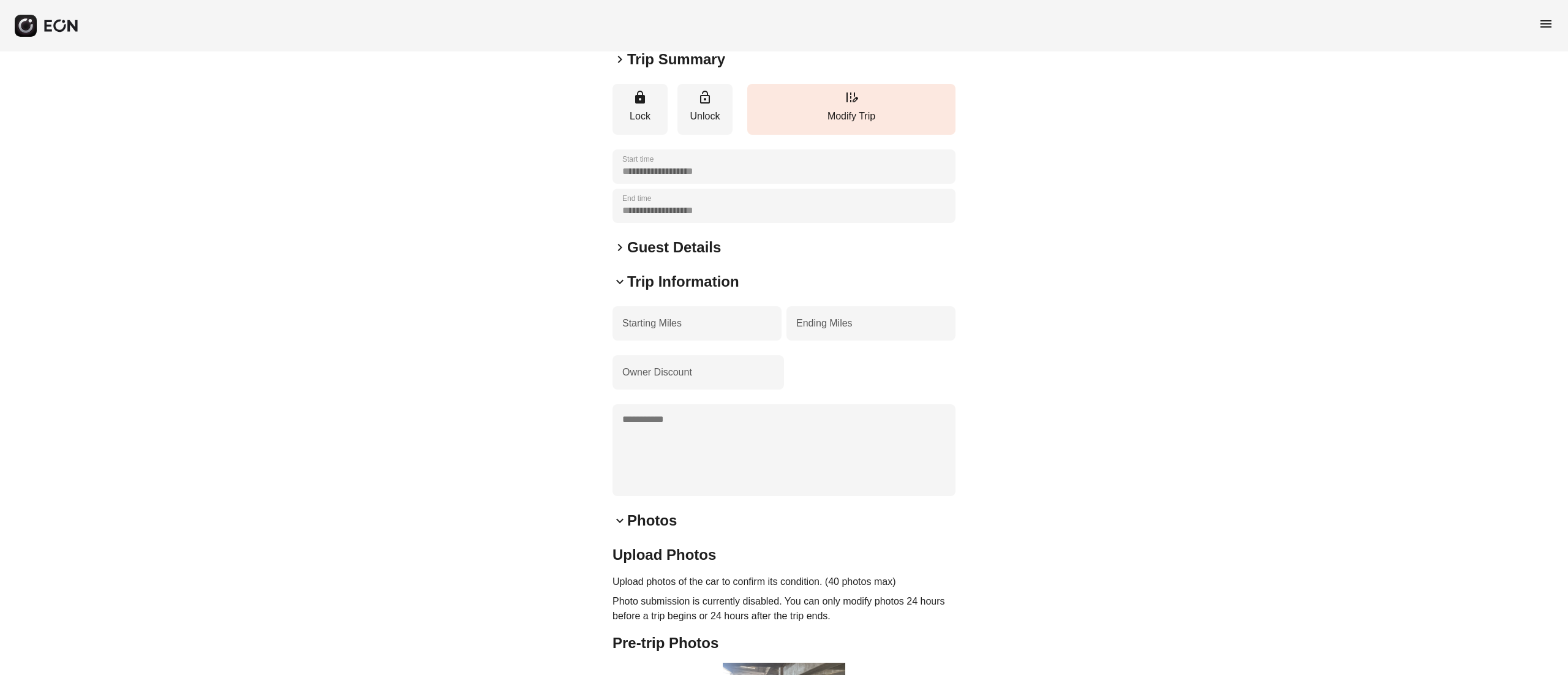
scroll to position [516, 0]
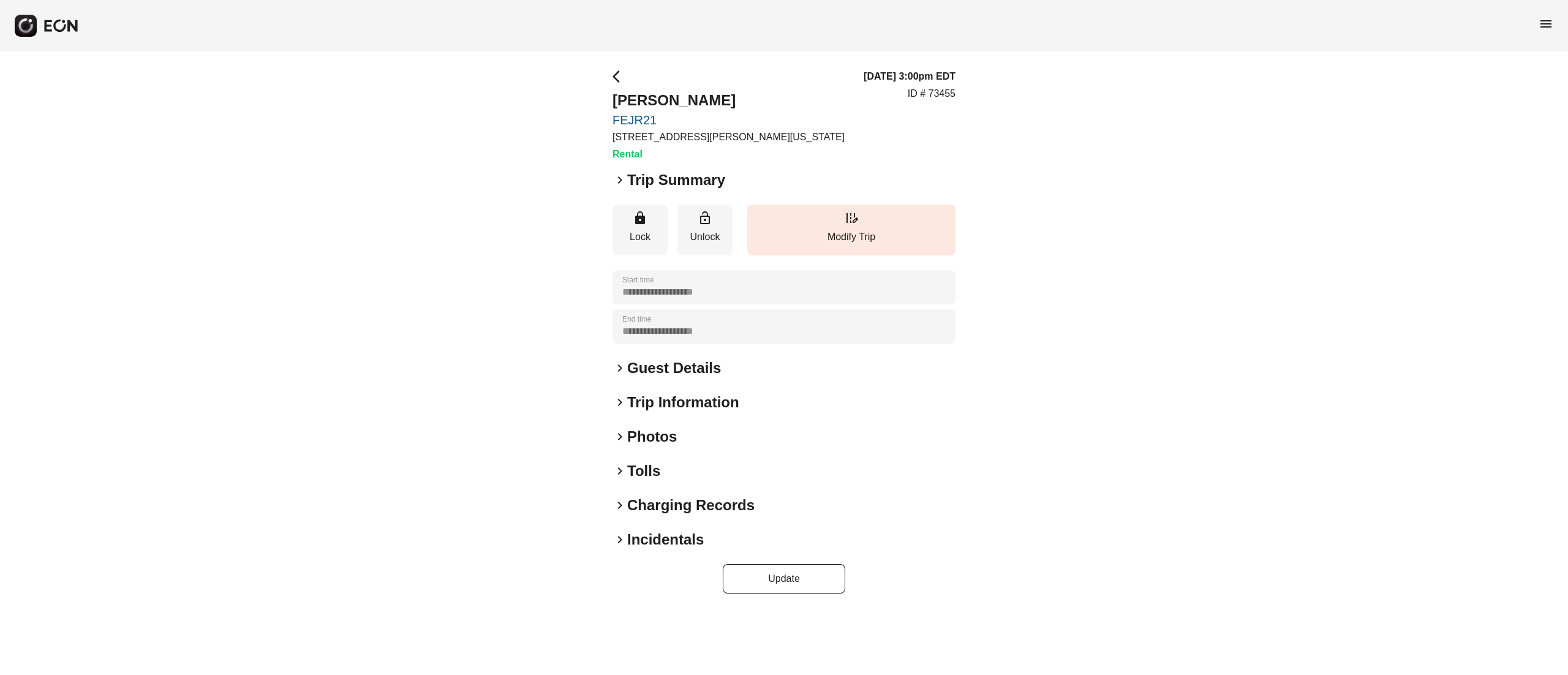
click at [636, 438] on h2 "Photos" at bounding box center [652, 436] width 50 height 20
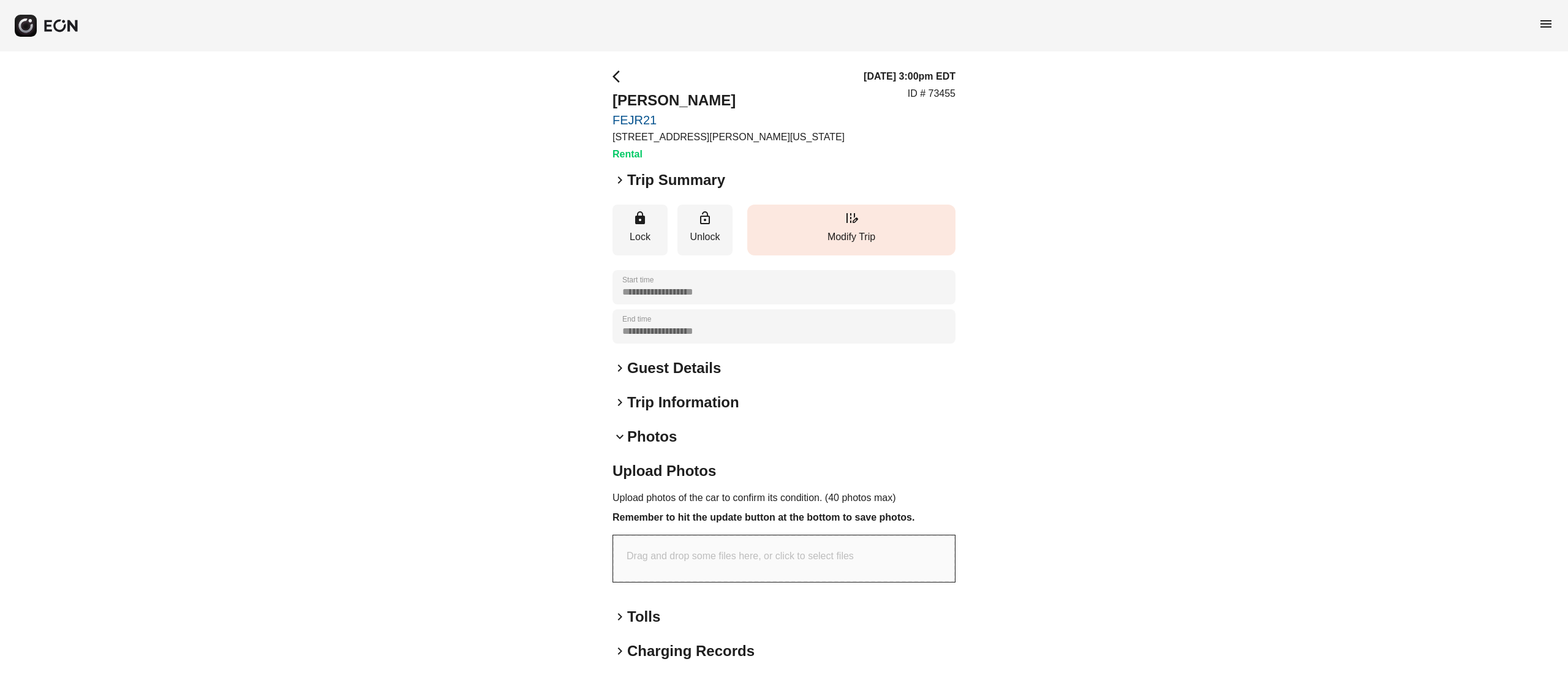
click at [904, 207] on button "edit_road Modify Trip" at bounding box center [850, 230] width 208 height 51
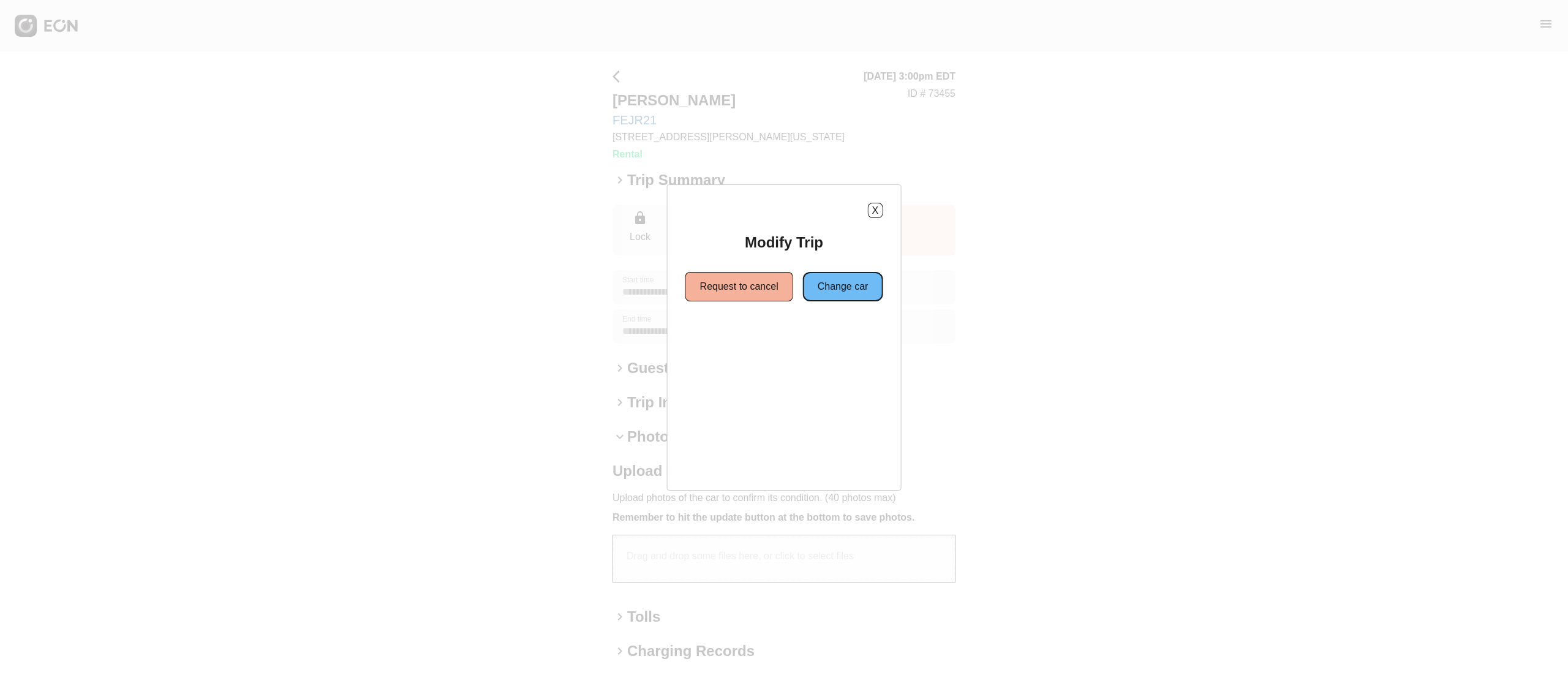
click at [834, 291] on button "Change car" at bounding box center [843, 286] width 80 height 29
click at [747, 331] on button "Same location" at bounding box center [728, 330] width 91 height 29
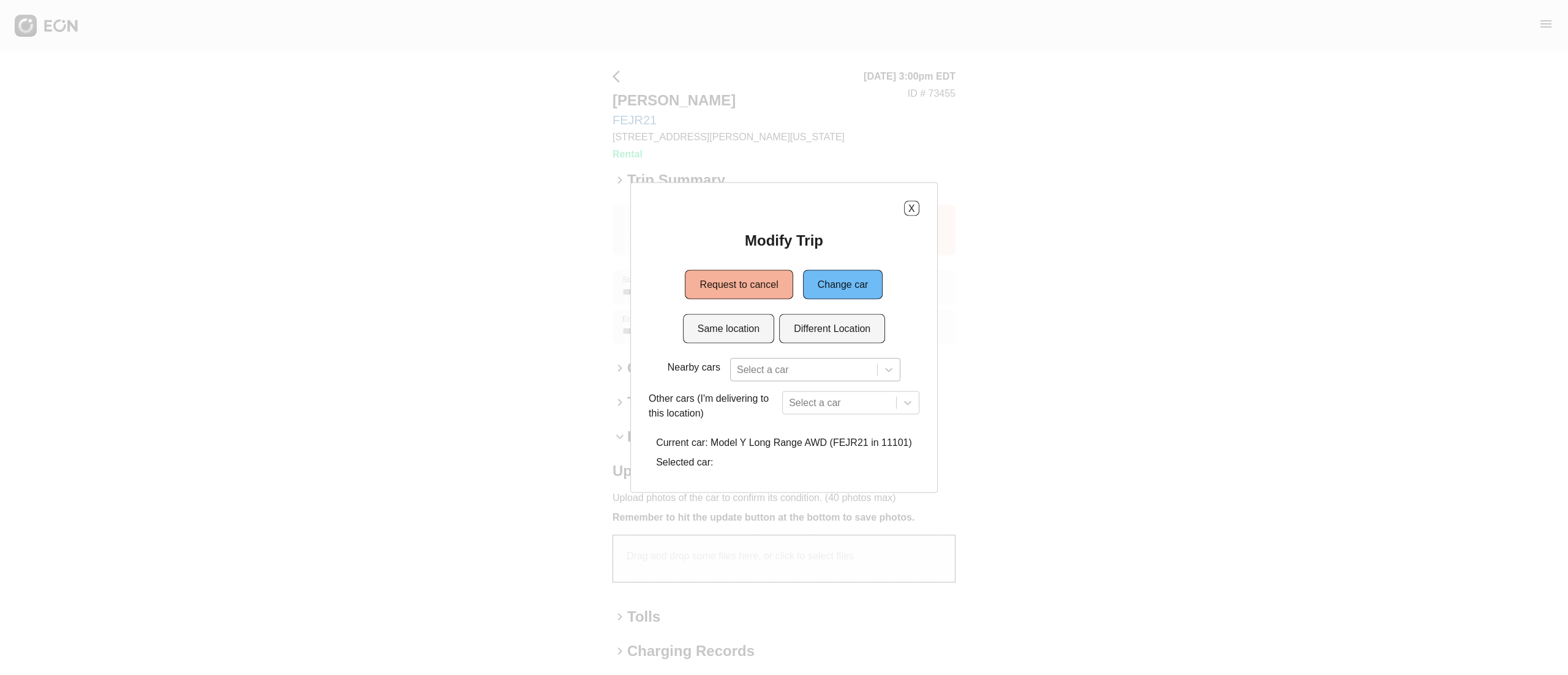
click at [777, 376] on div at bounding box center [804, 369] width 134 height 17
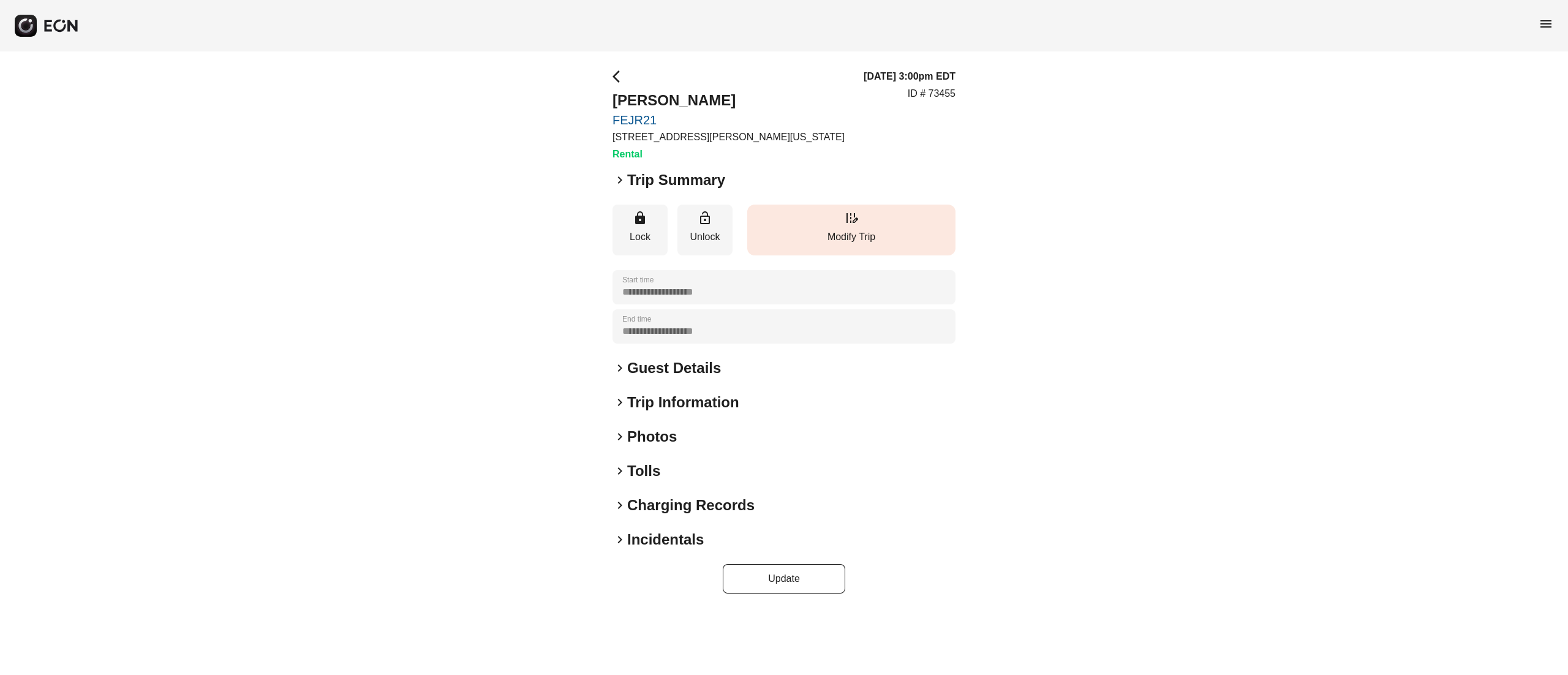
click at [792, 248] on button "edit_road Modify Trip" at bounding box center [850, 230] width 208 height 51
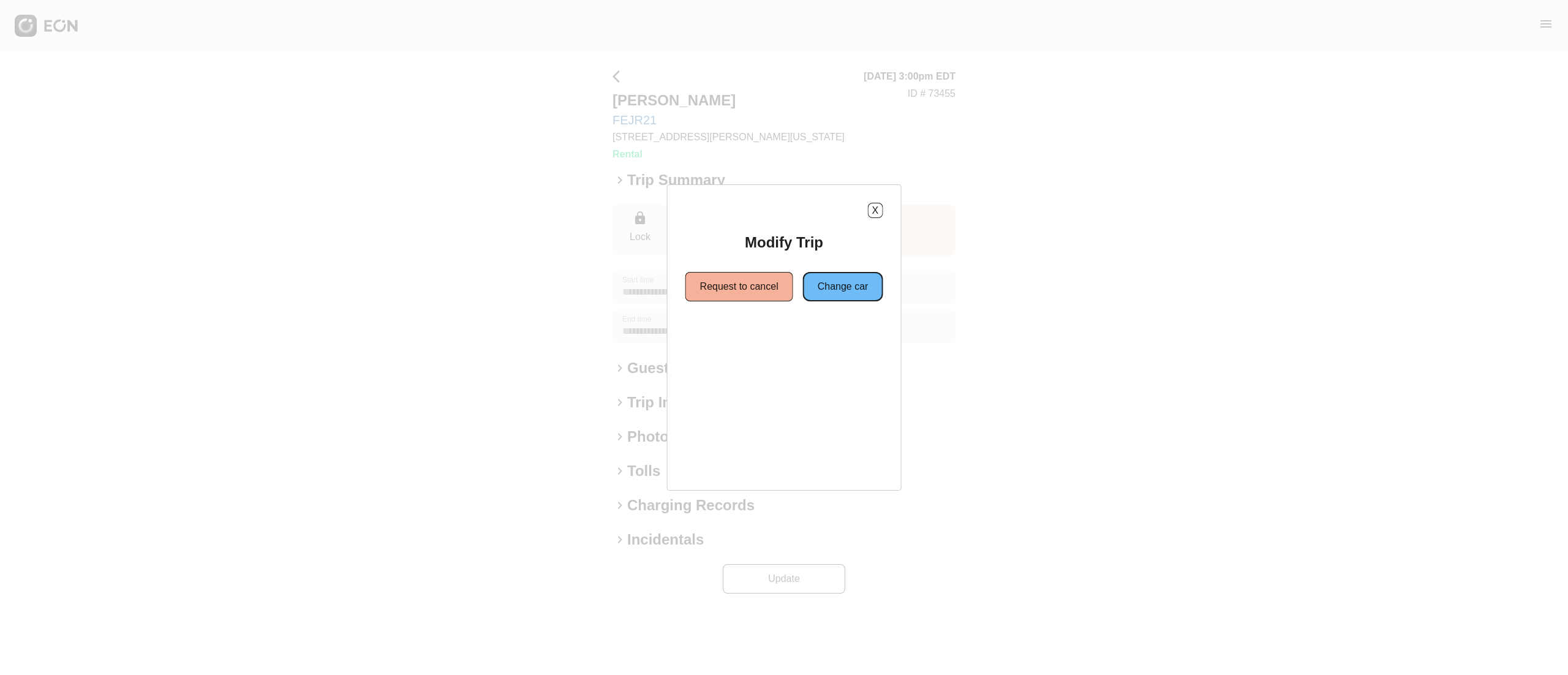
drag, startPoint x: 823, startPoint y: 297, endPoint x: 819, endPoint y: 303, distance: 7.2
click at [822, 297] on button "Change car" at bounding box center [843, 286] width 80 height 29
click at [756, 324] on button "Same location" at bounding box center [728, 330] width 91 height 29
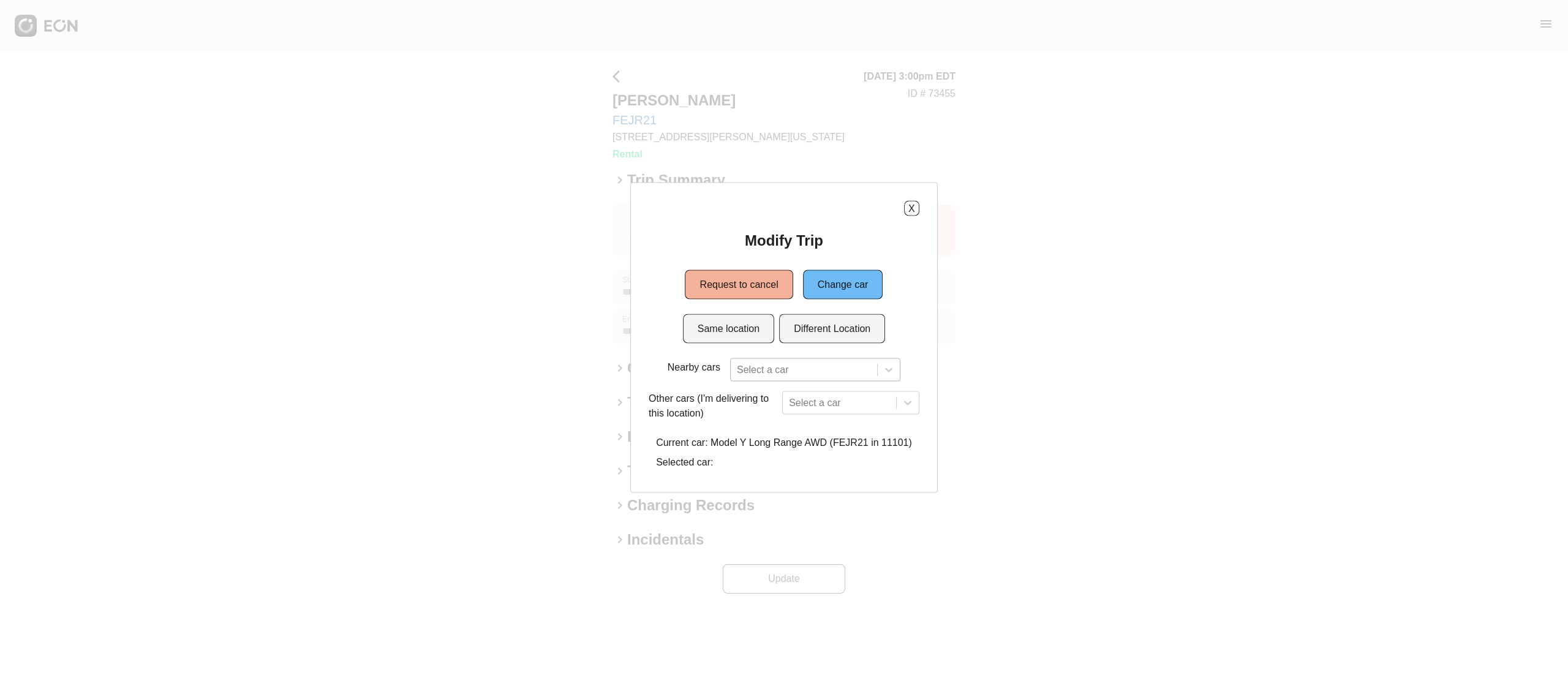
click at [799, 361] on div at bounding box center [804, 369] width 134 height 17
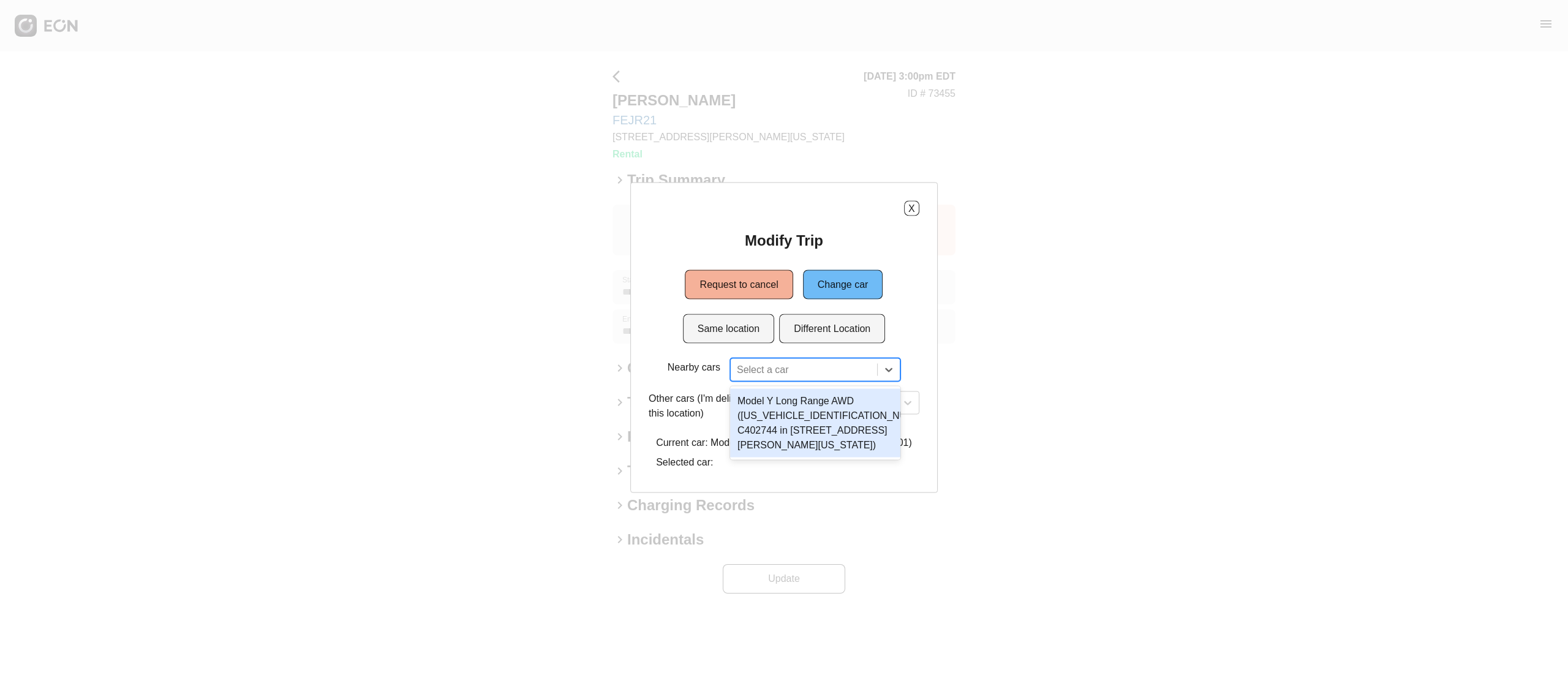
click at [839, 413] on div "Model Y Long Range AWD ([US_VEHICLE_IDENTIFICATION_NUMBER] C402744 in [STREET_A…" at bounding box center [815, 423] width 170 height 69
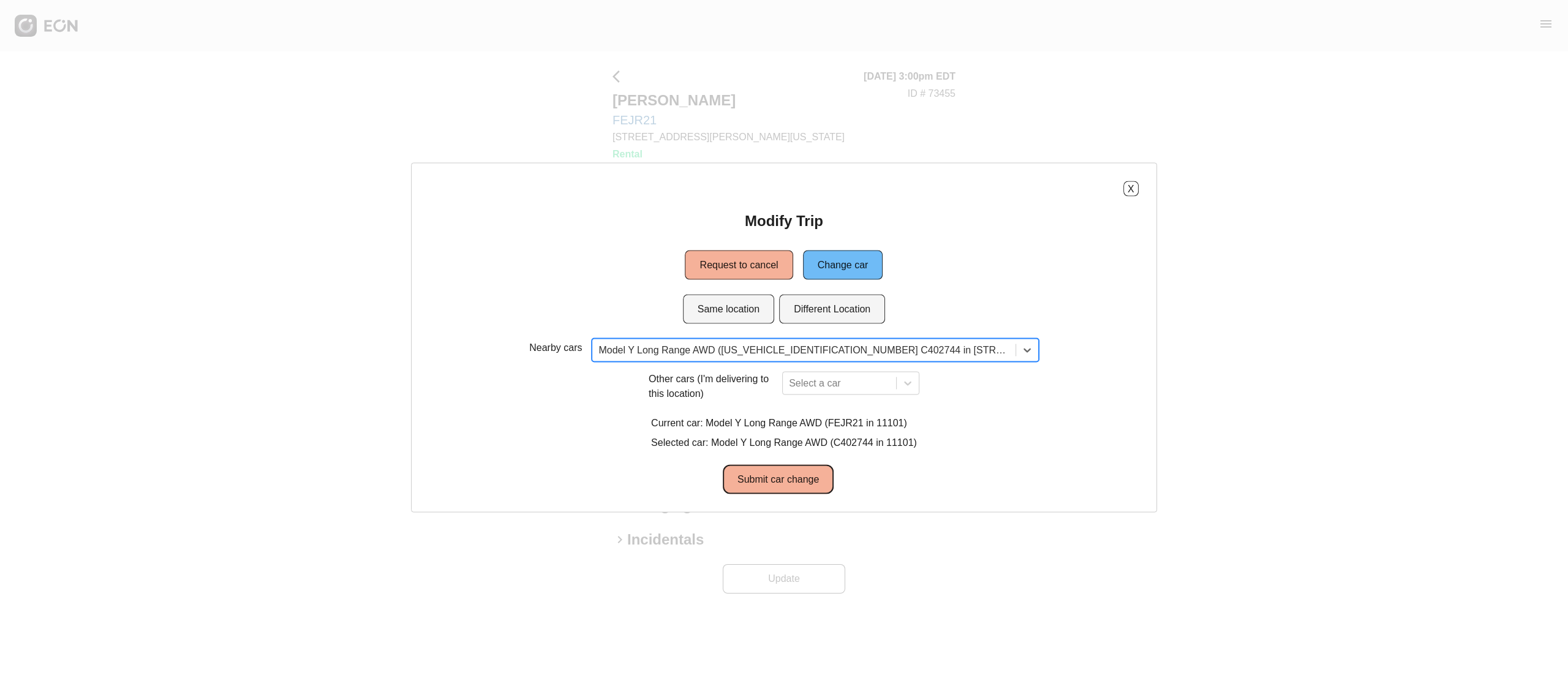
click at [807, 482] on button "Submit car change" at bounding box center [778, 479] width 111 height 29
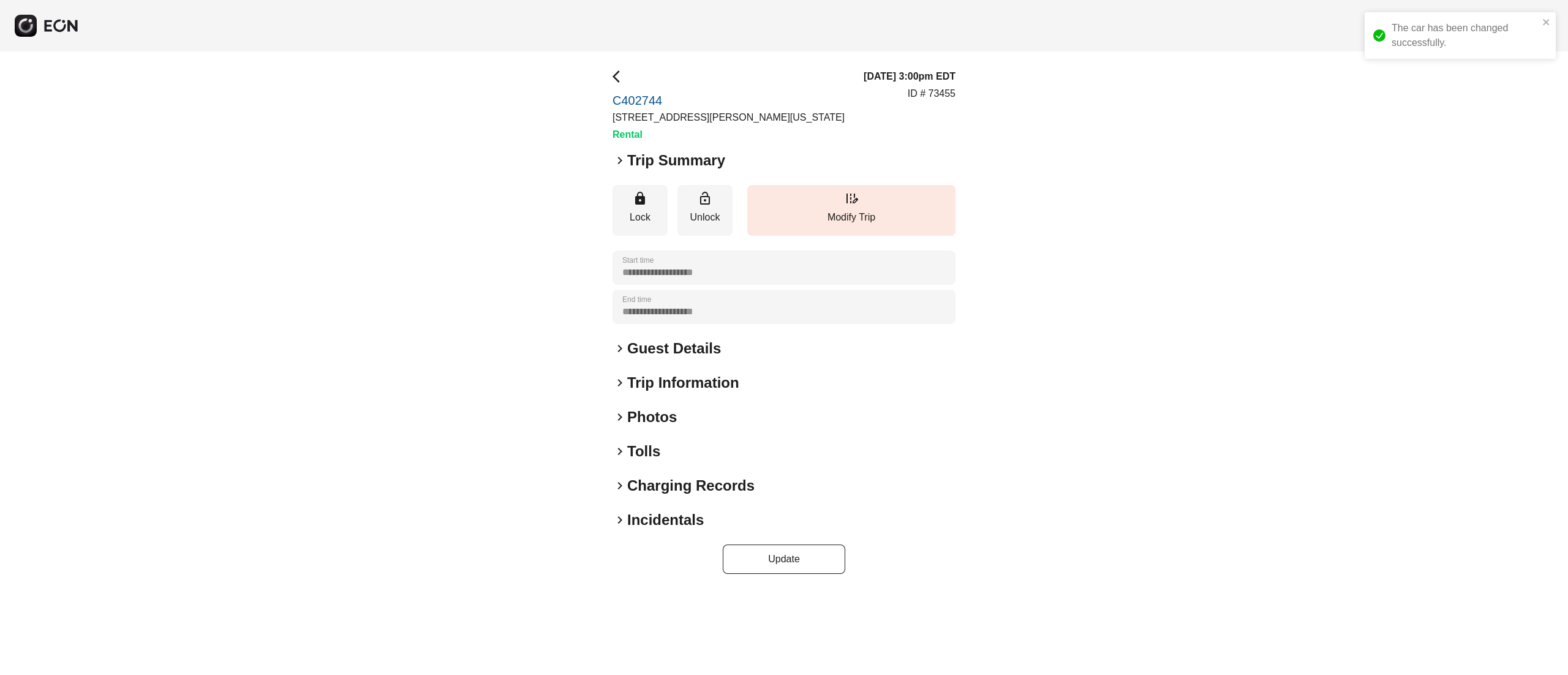
click at [661, 416] on h2 "Photos" at bounding box center [652, 416] width 50 height 20
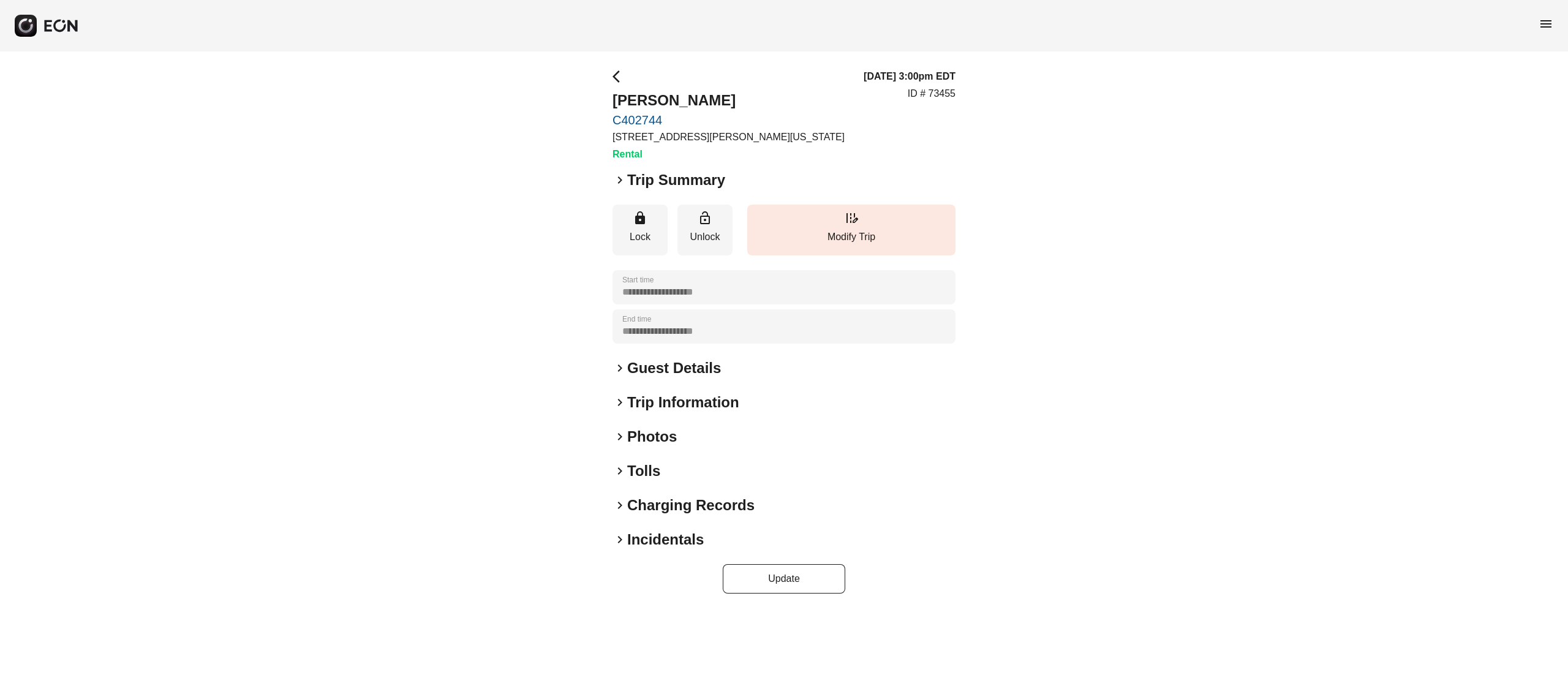
click at [660, 430] on h2 "Photos" at bounding box center [652, 436] width 50 height 20
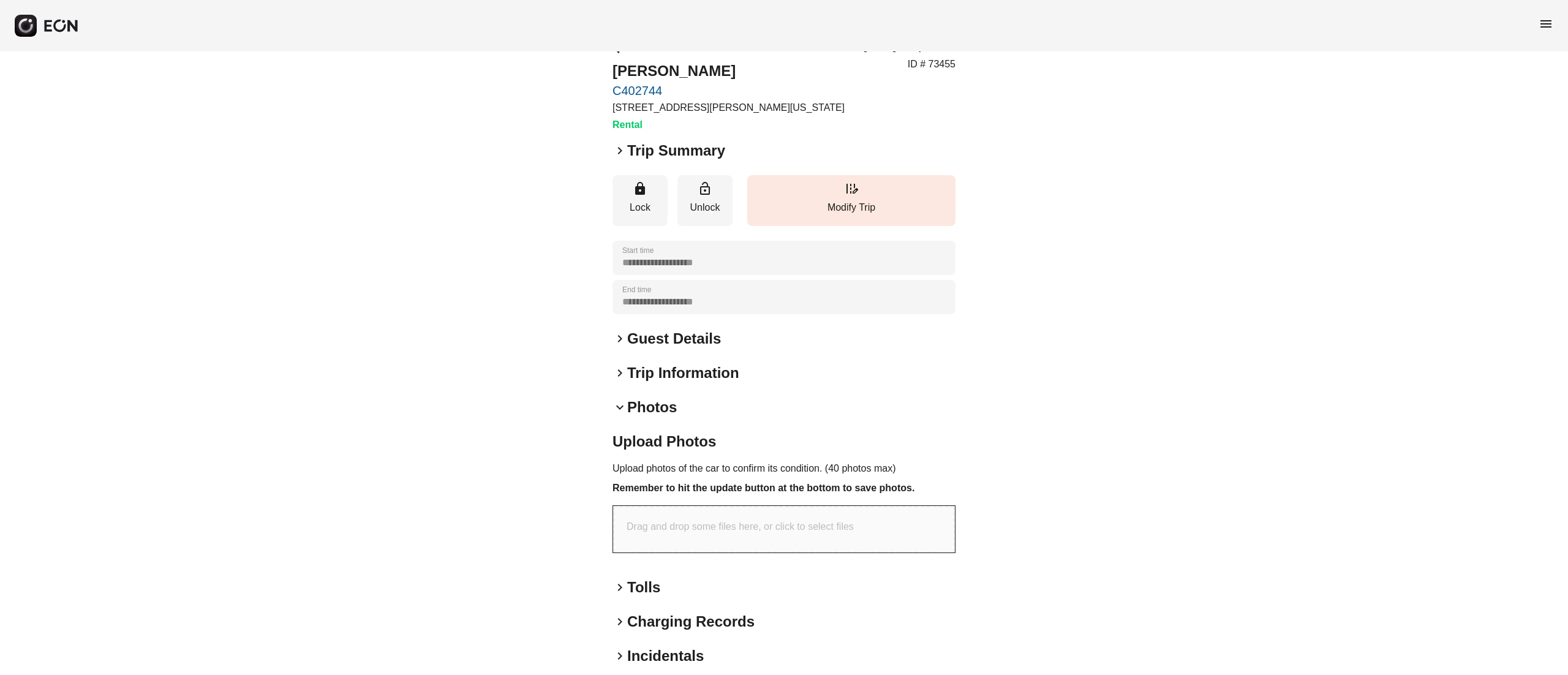
scroll to position [81, 0]
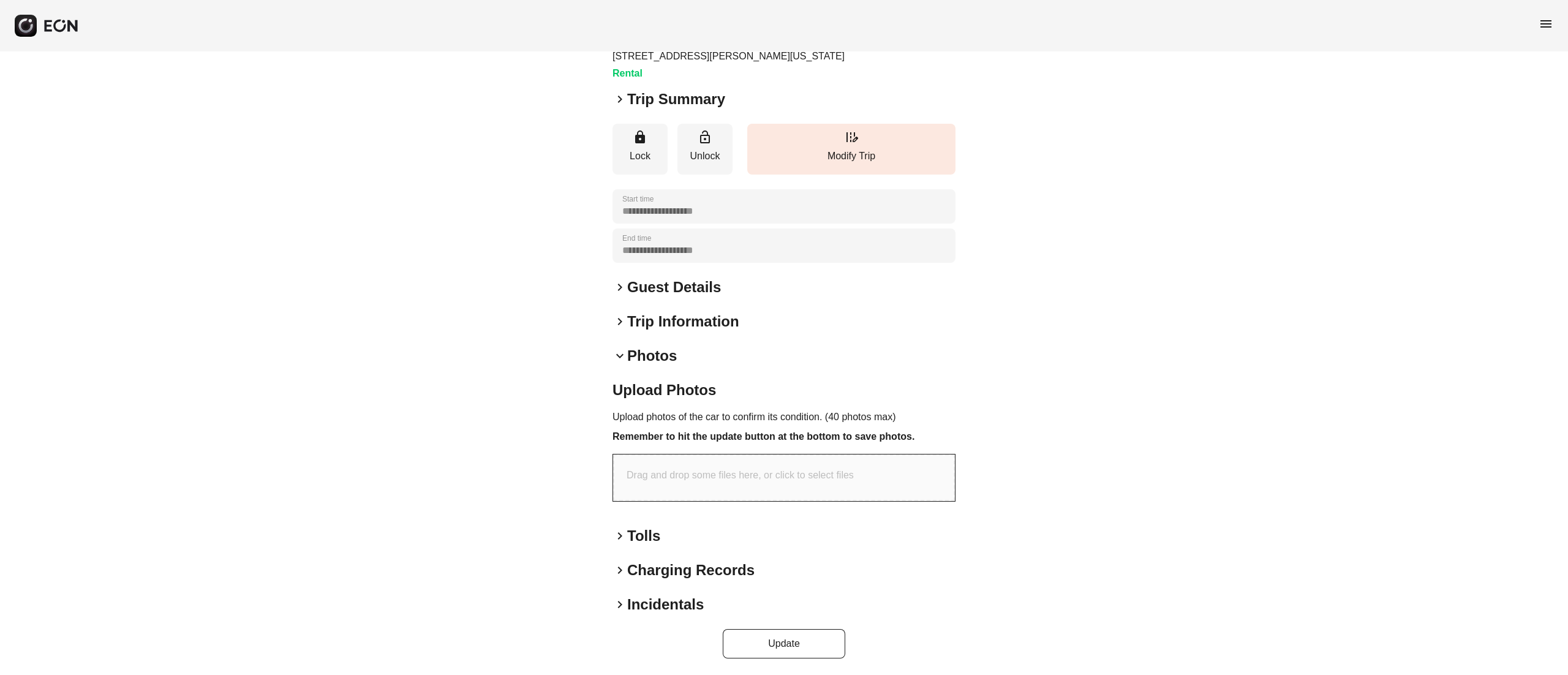
click at [422, 113] on div "**********" at bounding box center [784, 323] width 1568 height 705
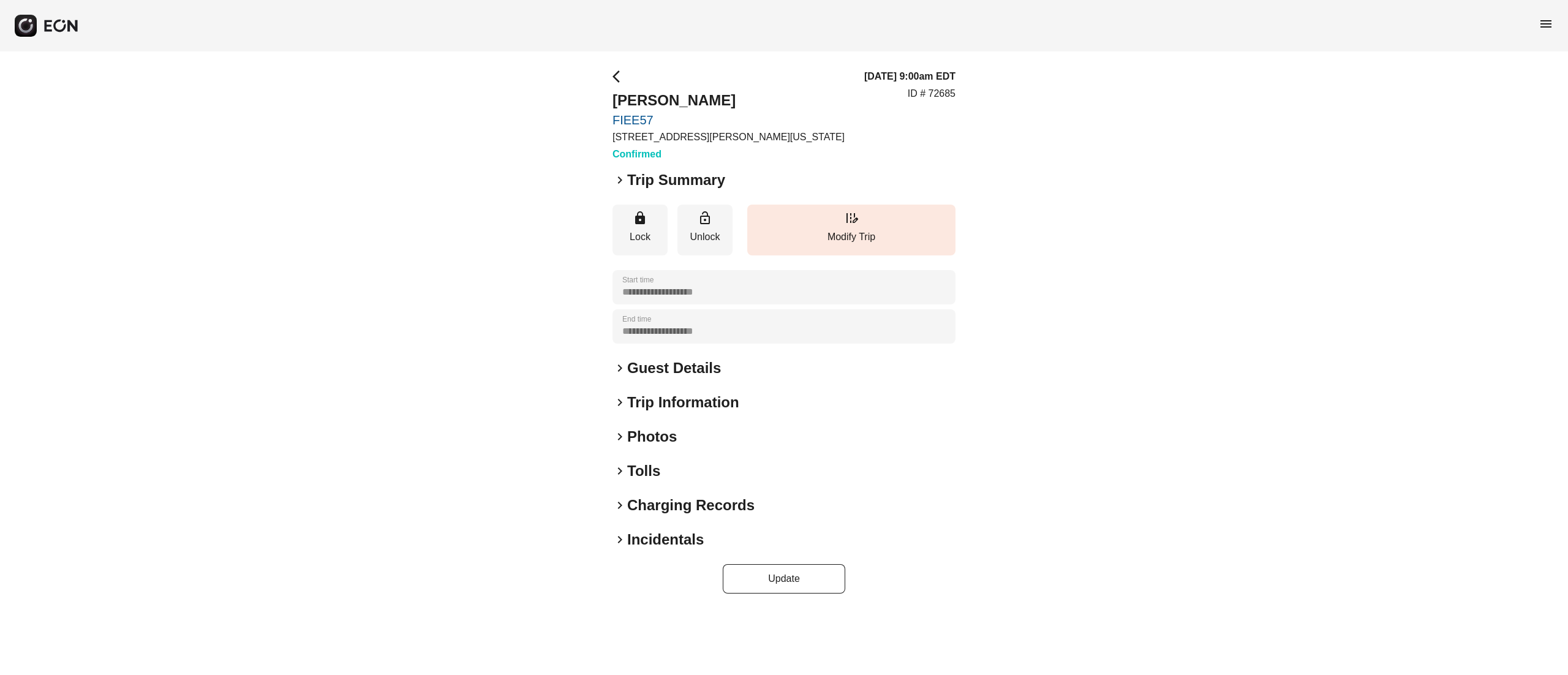
click at [943, 88] on p "ID # 72685" at bounding box center [931, 94] width 47 height 15
copy p "72685"
click at [868, 232] on p "Modify Trip" at bounding box center [851, 237] width 196 height 15
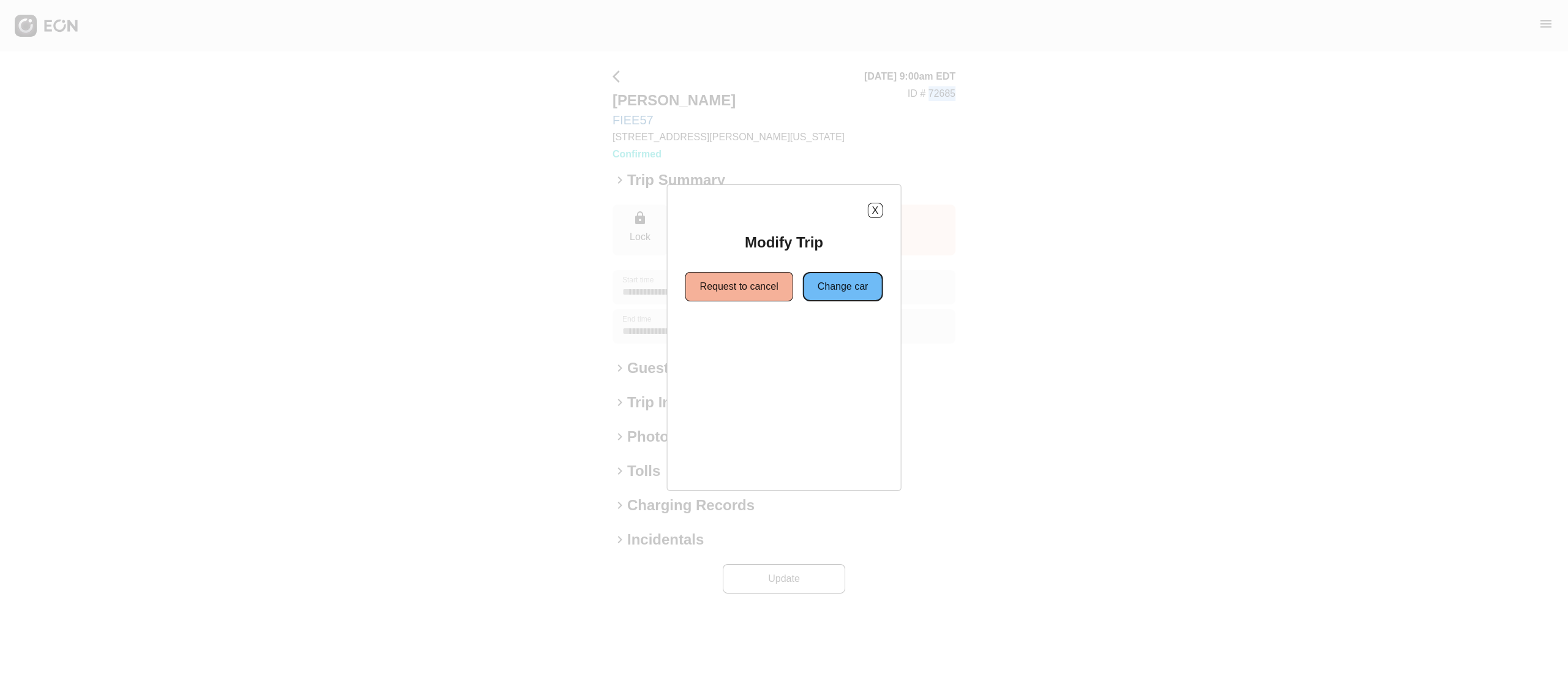
drag, startPoint x: 822, startPoint y: 294, endPoint x: 800, endPoint y: 313, distance: 29.1
click at [819, 294] on button "Change car" at bounding box center [843, 286] width 80 height 29
click at [755, 345] on button "Same location" at bounding box center [728, 330] width 91 height 29
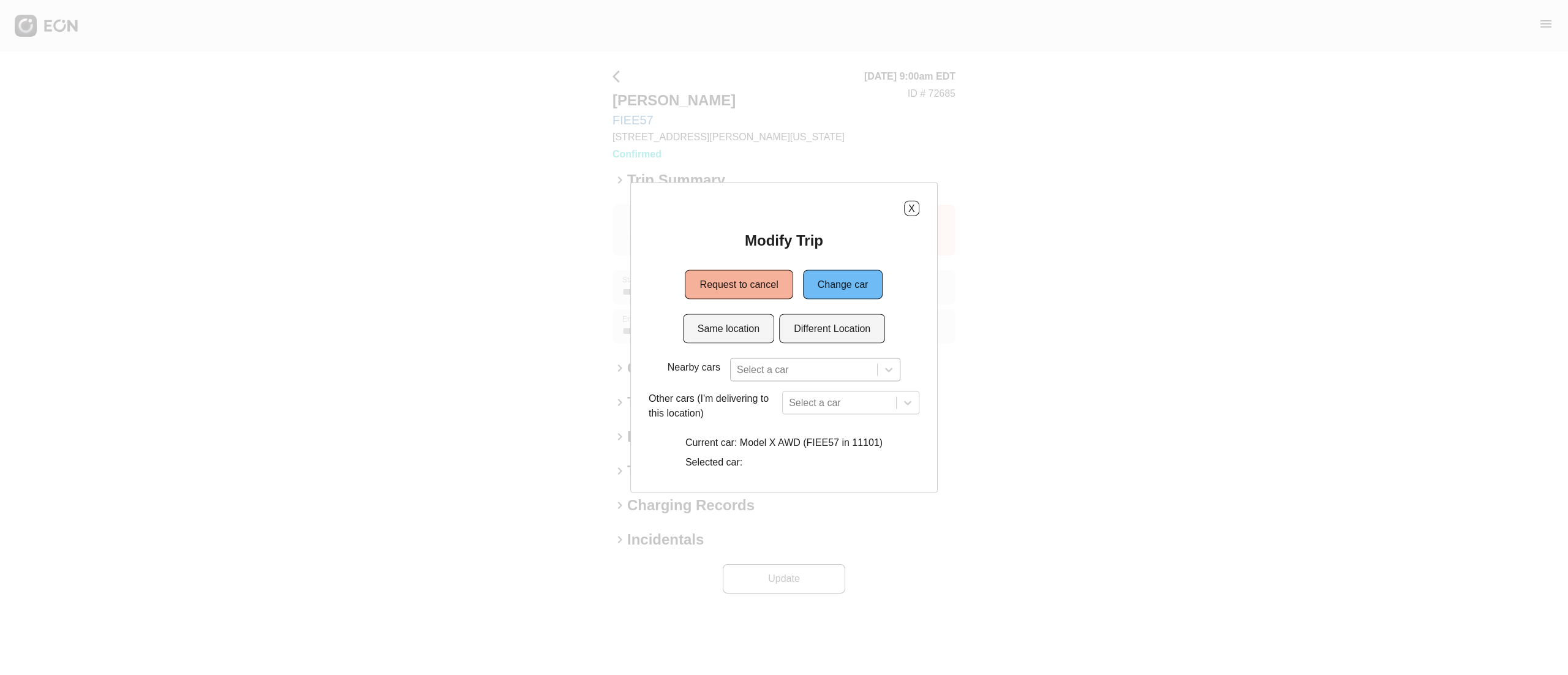
click at [786, 375] on div at bounding box center [804, 369] width 134 height 17
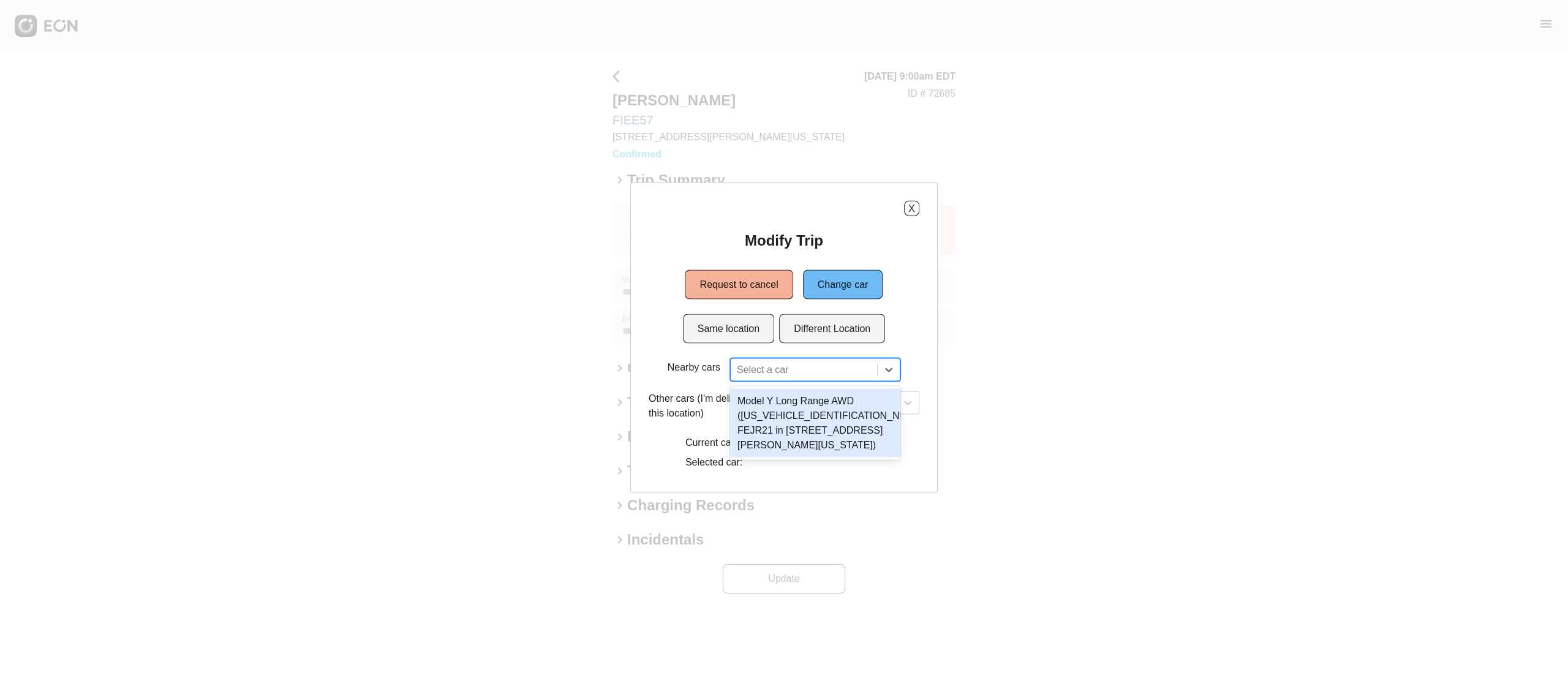
click at [818, 427] on div "Model Y Long Range AWD (7SAYGDEEXNF481302 FEJR21 in 45-50 Davis St, New York Ci…" at bounding box center [815, 423] width 170 height 69
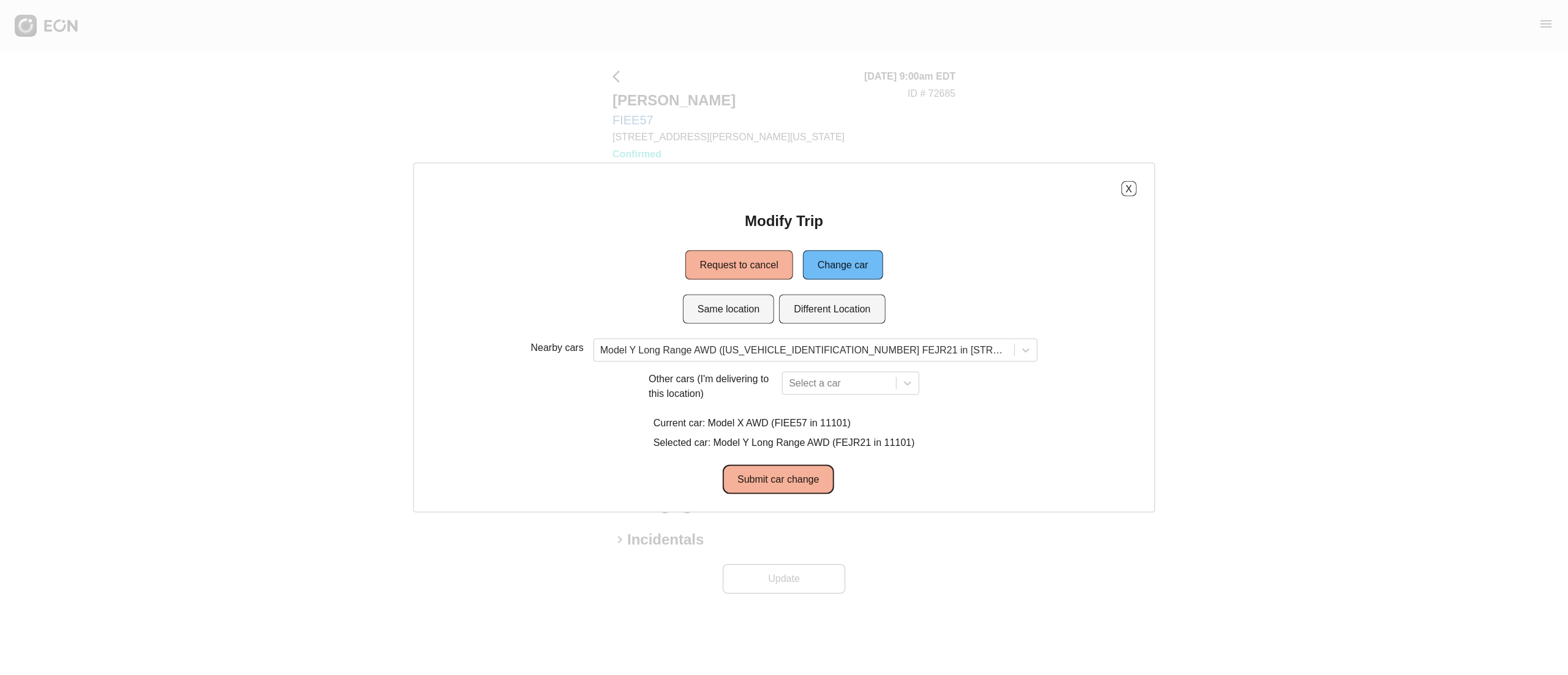
click at [783, 470] on button "Submit car change" at bounding box center [778, 479] width 111 height 29
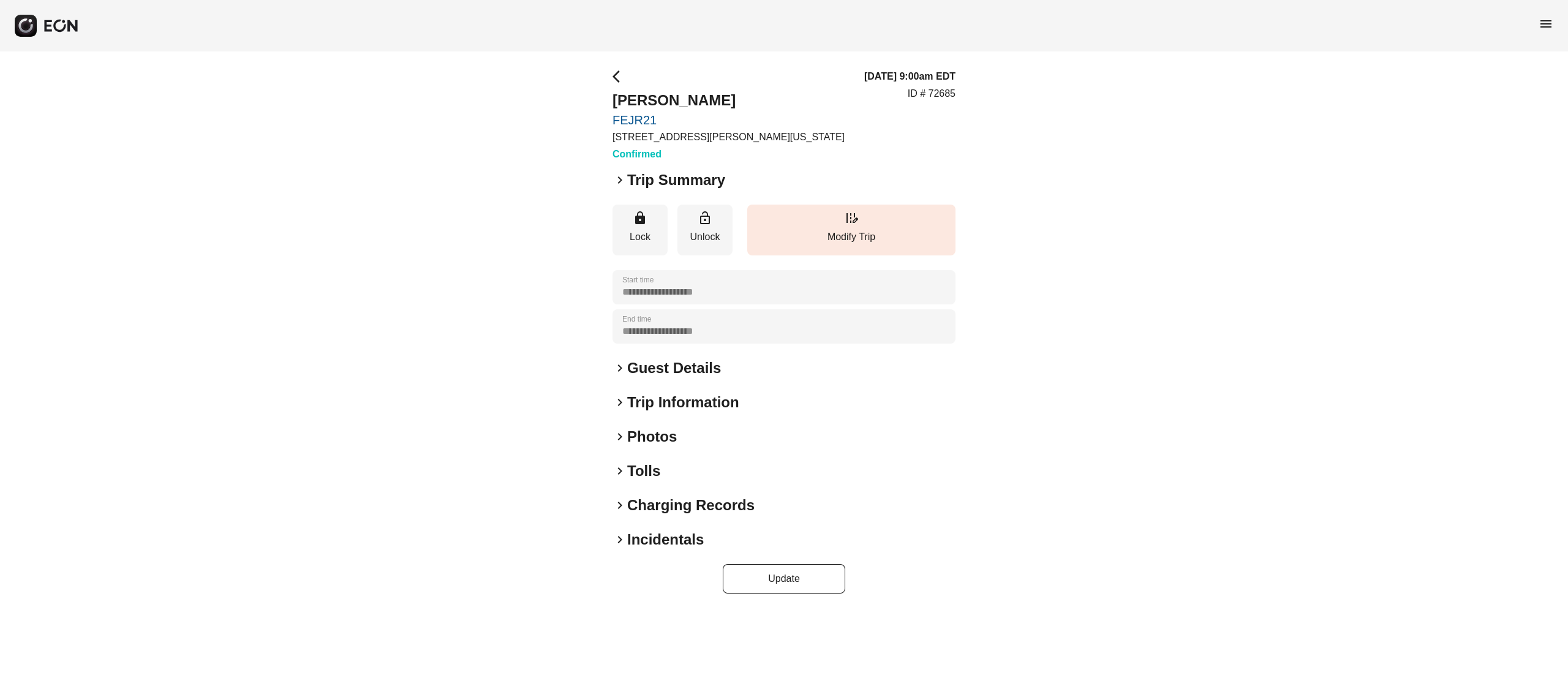
click at [940, 95] on p "ID # 72685" at bounding box center [931, 94] width 47 height 15
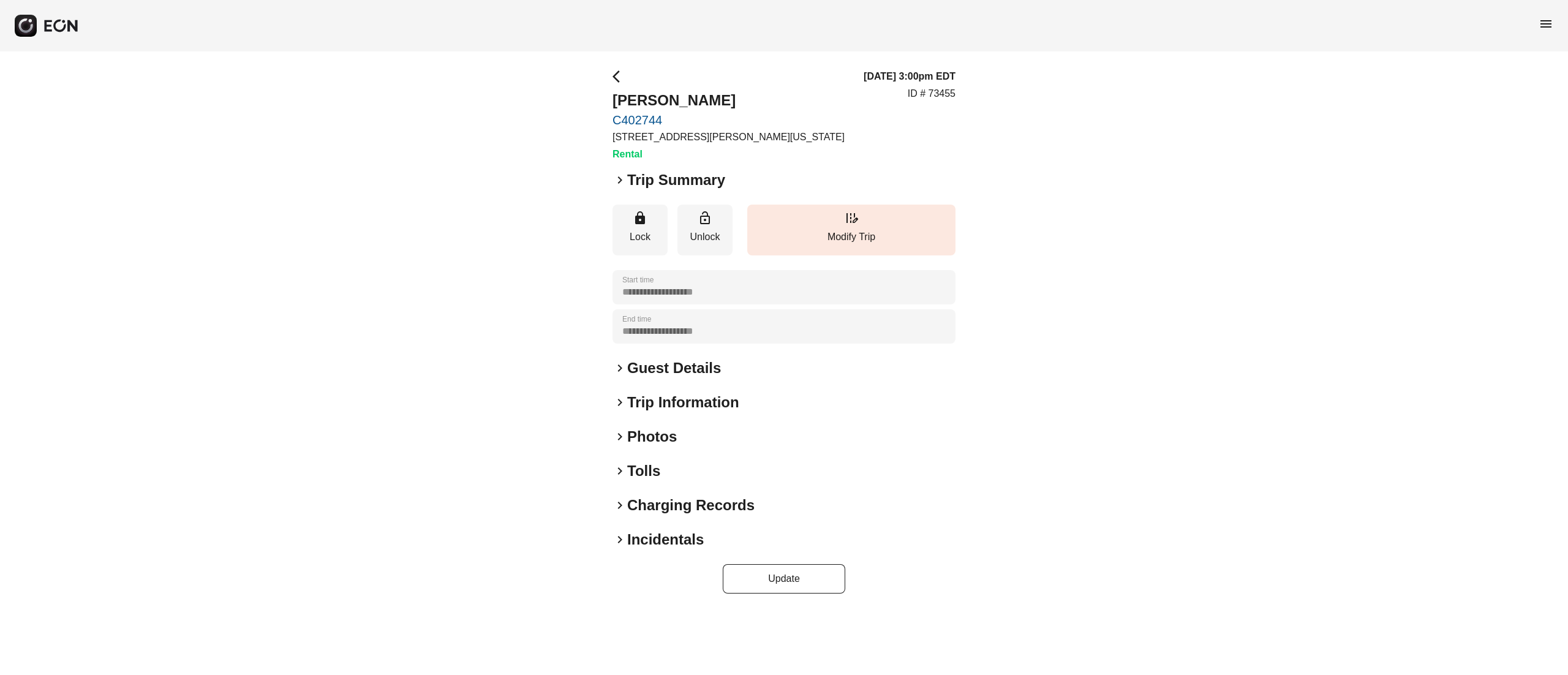
click at [647, 438] on h2 "Photos" at bounding box center [652, 436] width 50 height 20
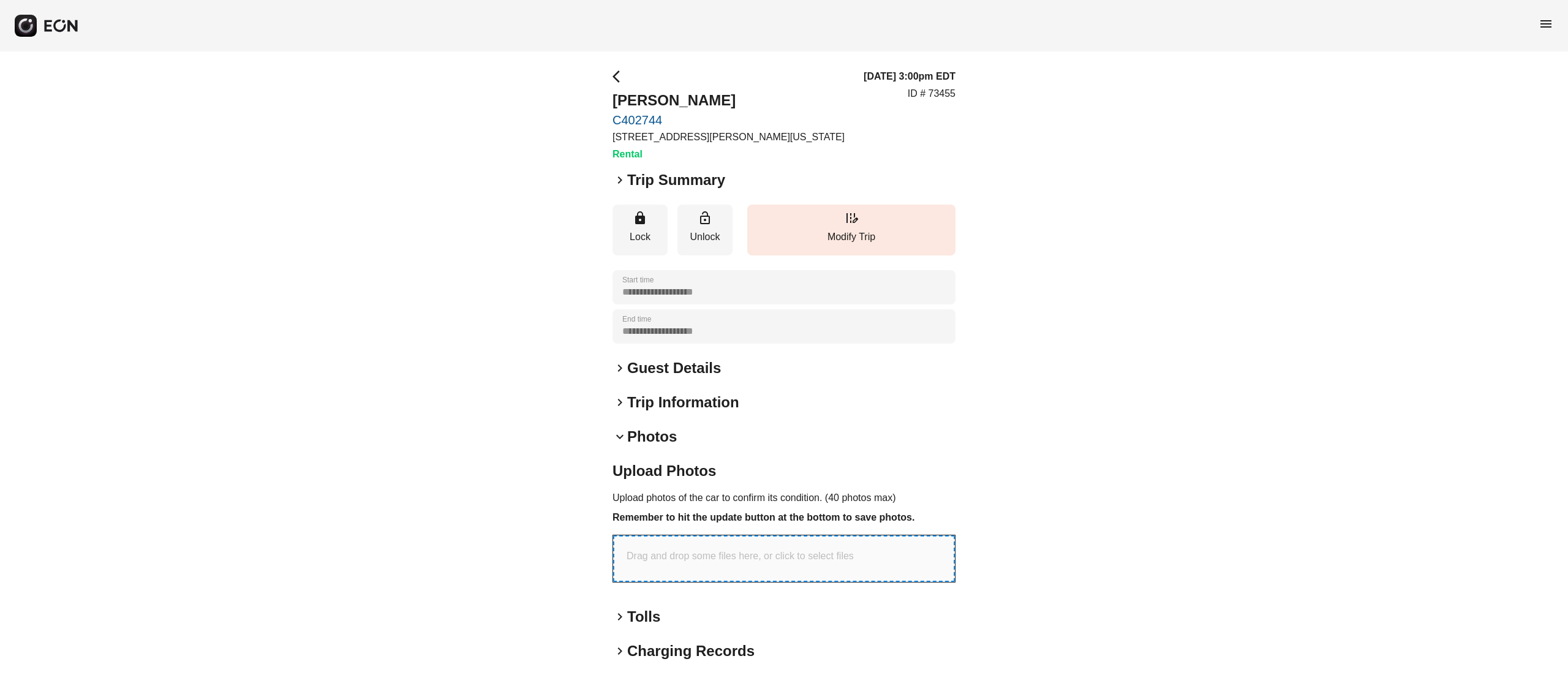
click at [735, 546] on div "Drag and drop some files here, or click to select files" at bounding box center [784, 558] width 342 height 47
type input "**********"
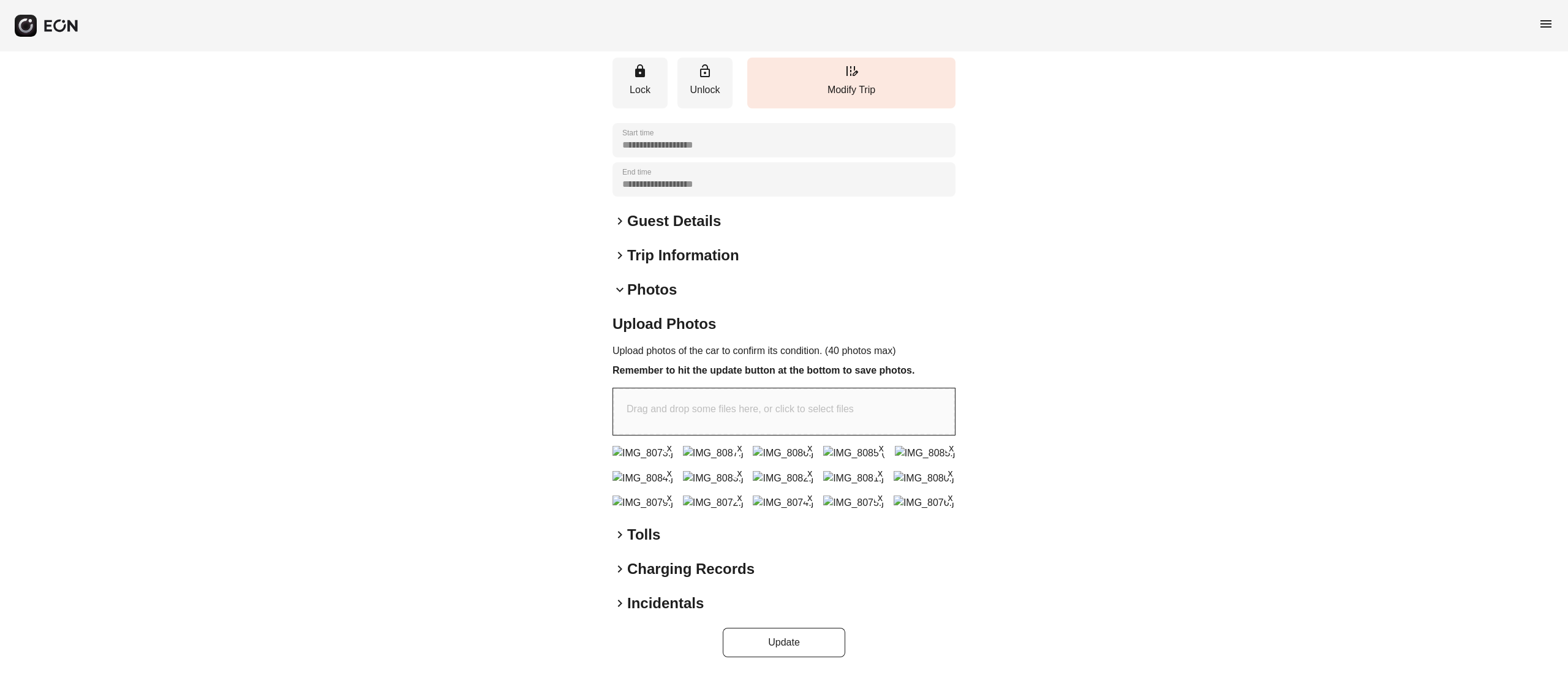
scroll to position [437, 0]
click at [817, 636] on button "Update" at bounding box center [784, 642] width 123 height 29
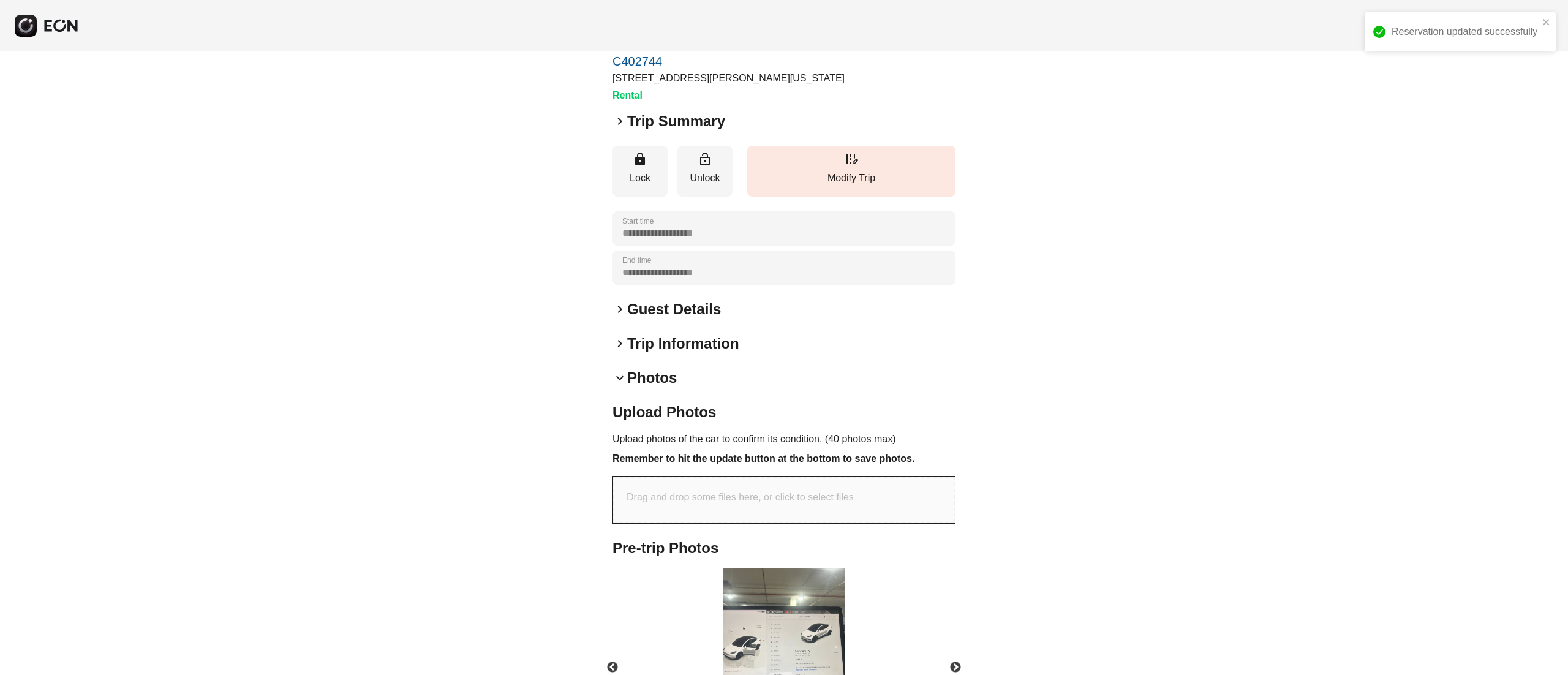
scroll to position [0, 0]
